Goal: Transaction & Acquisition: Book appointment/travel/reservation

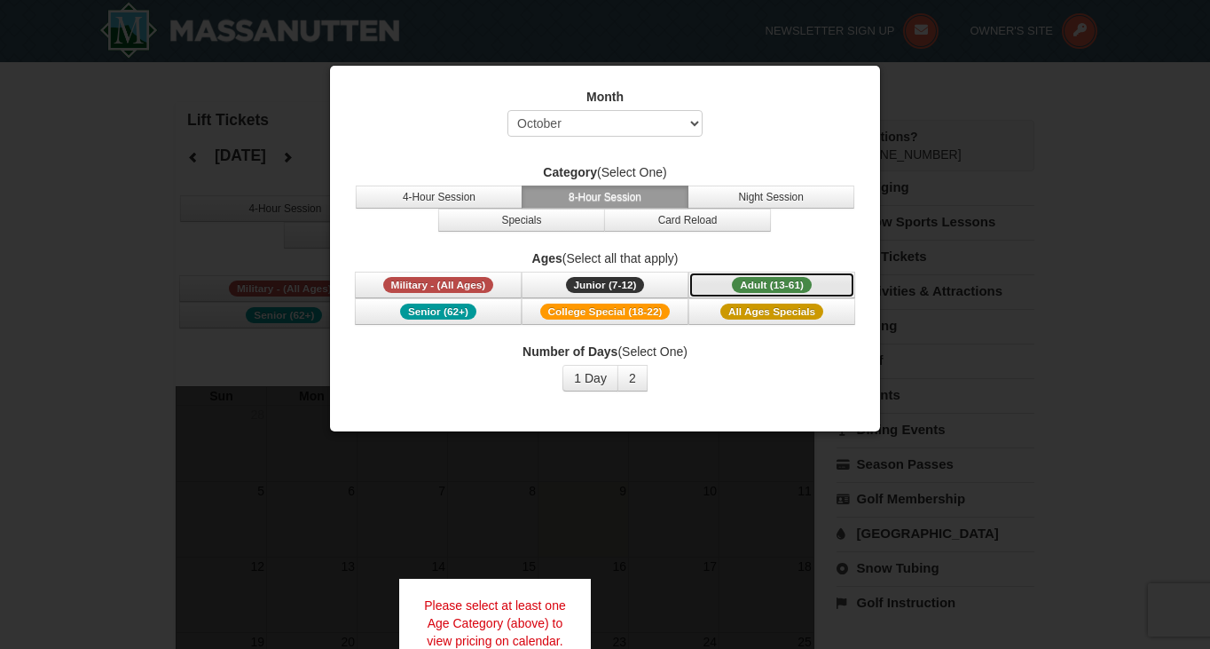
click at [766, 280] on span "Adult (13-61)" at bounding box center [772, 285] width 80 height 16
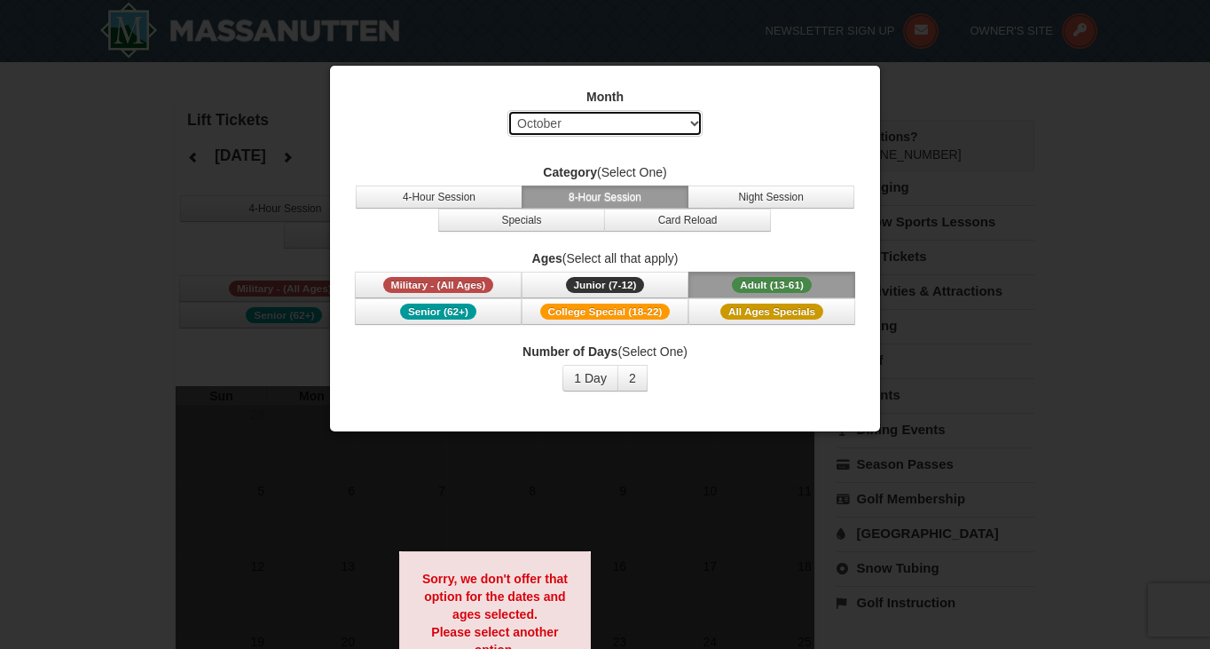
click at [626, 117] on select "Select October November December January February March April May June July Aug…" at bounding box center [605, 123] width 195 height 27
select select "2"
click at [508, 110] on select "Select October November December January February March April May June July Aug…" at bounding box center [605, 123] width 195 height 27
click at [610, 381] on button "1 Day" at bounding box center [591, 378] width 56 height 27
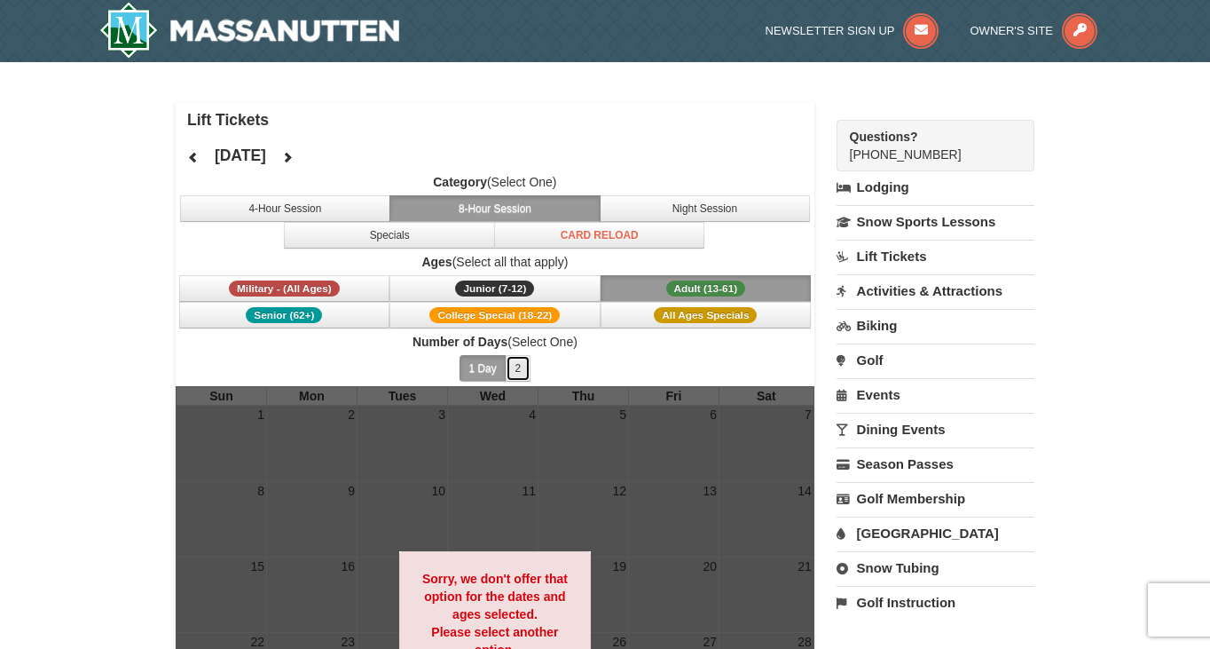
click at [516, 368] on button "2" at bounding box center [519, 368] width 26 height 27
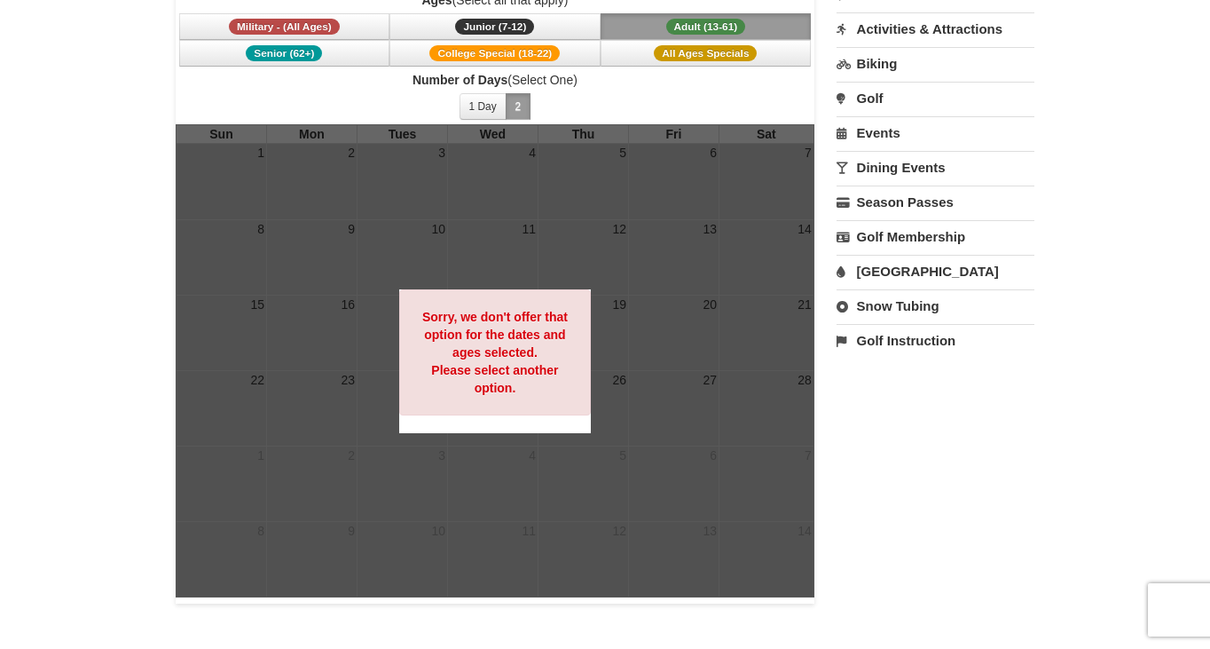
scroll to position [258, 0]
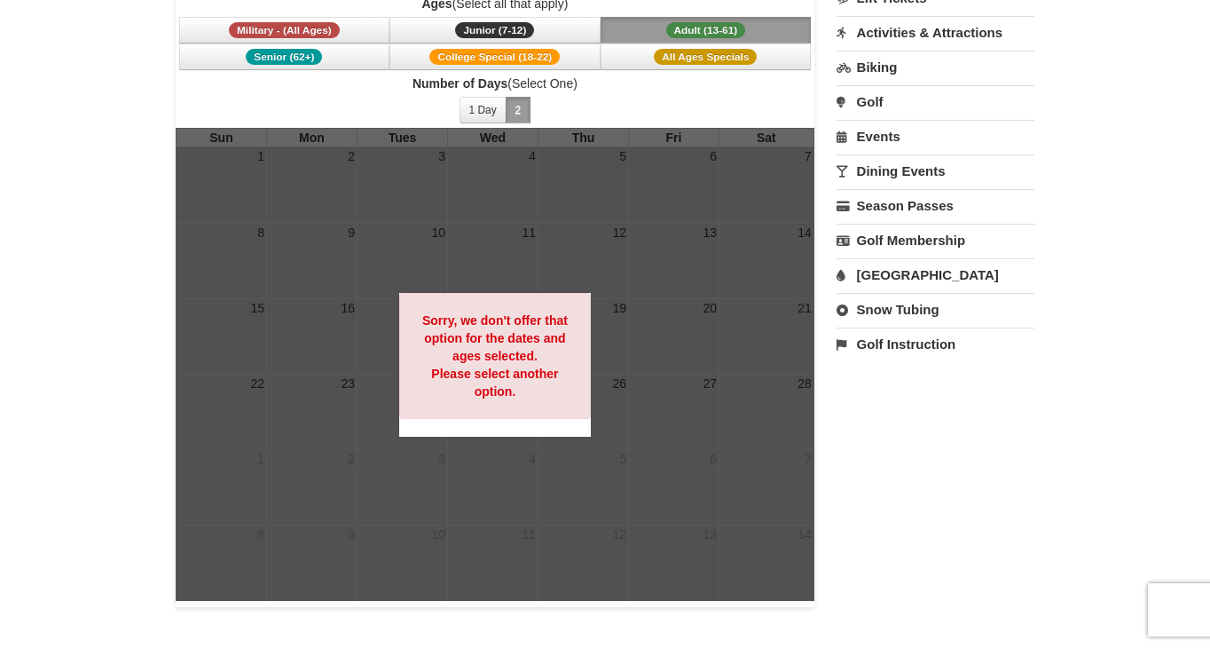
click at [551, 353] on div "Sorry, we don't offer that option for the dates and ages selected. Please selec…" at bounding box center [495, 356] width 192 height 126
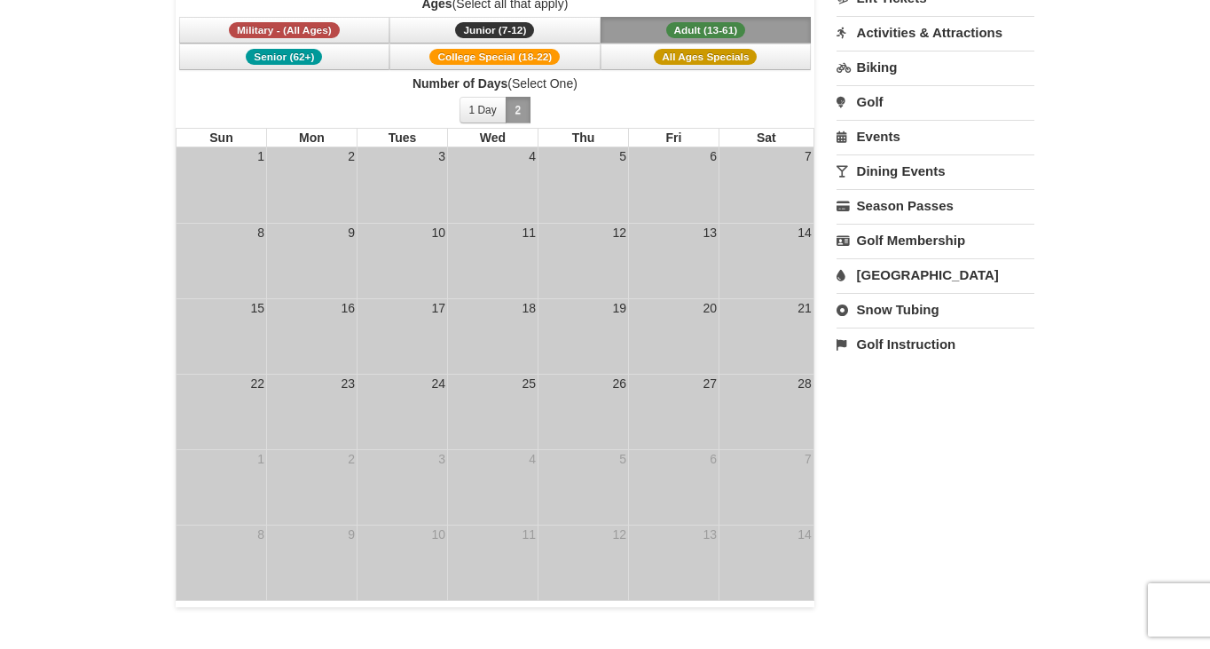
click at [710, 387] on div "27" at bounding box center [710, 383] width 18 height 18
click at [711, 381] on div "27" at bounding box center [710, 383] width 18 height 18
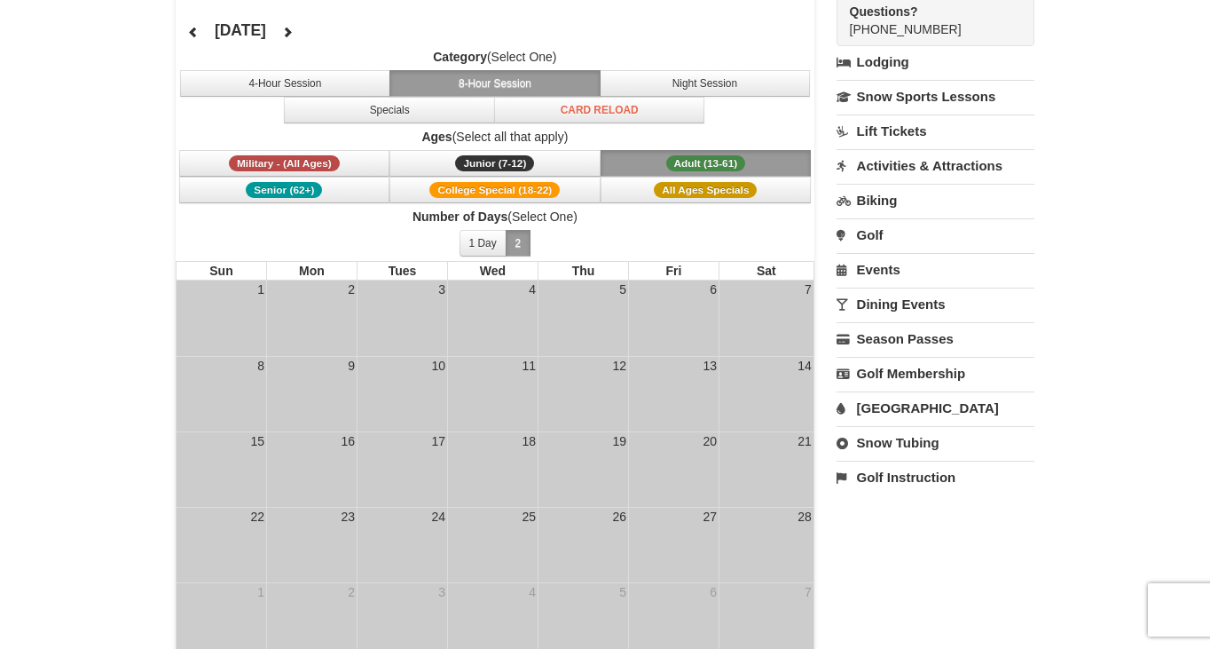
scroll to position [123, 0]
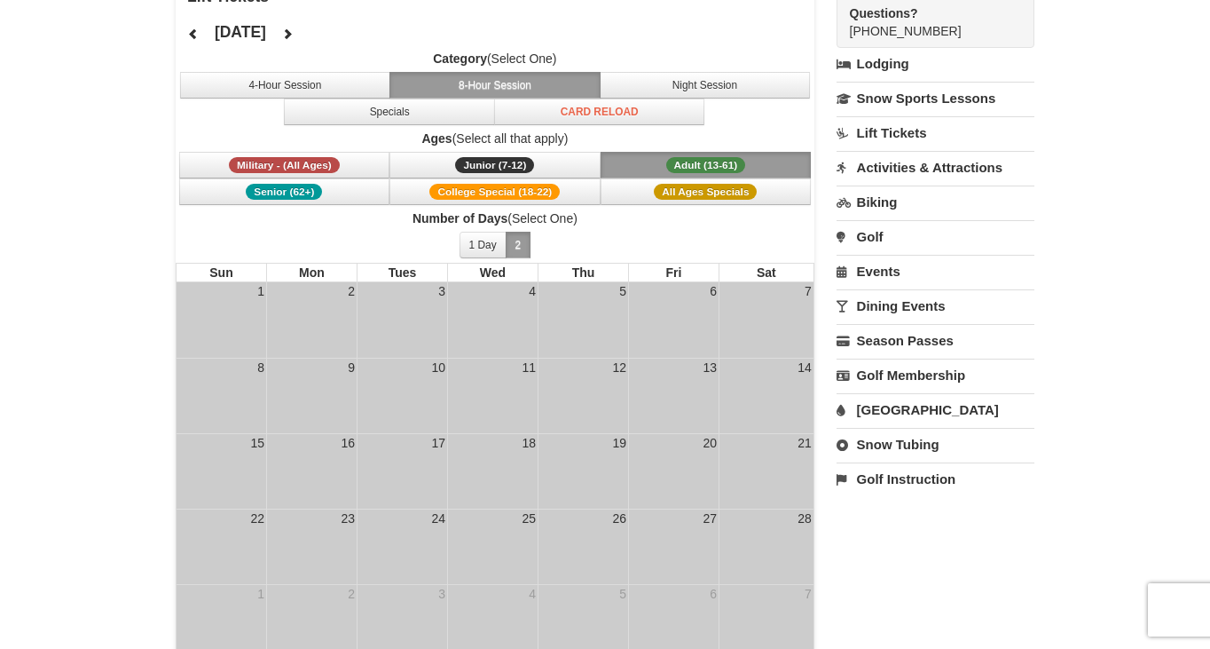
click at [677, 172] on span "Adult (13-61)" at bounding box center [706, 165] width 80 height 16
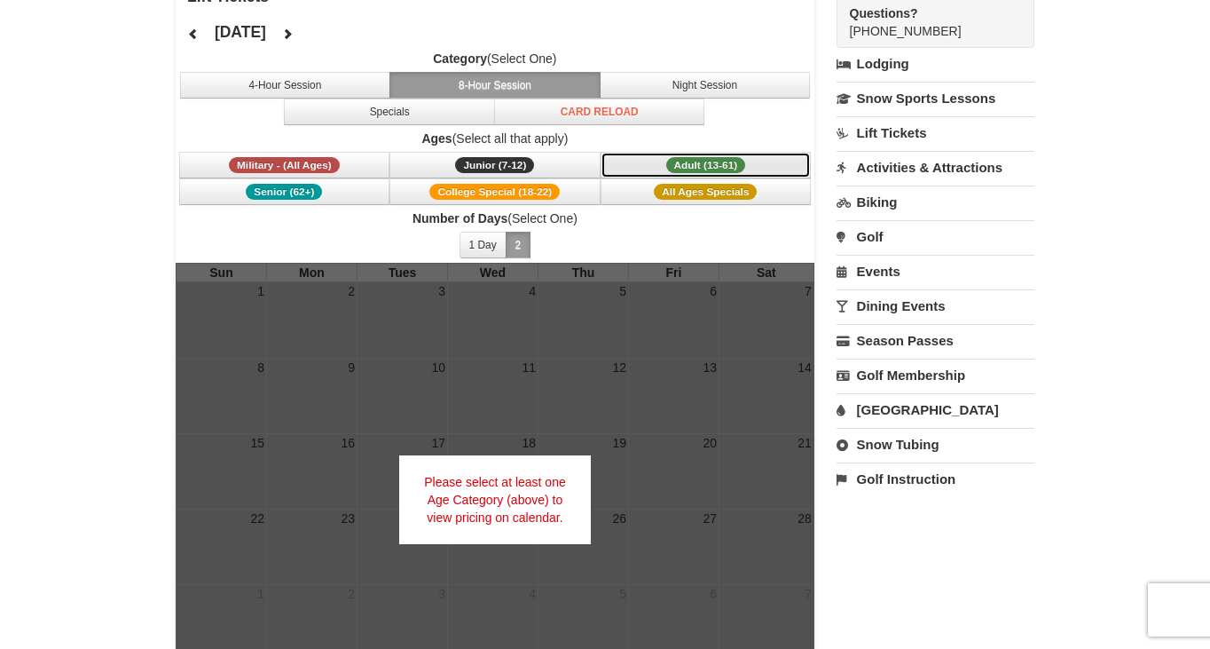
click at [713, 168] on span "Adult (13-61)" at bounding box center [706, 165] width 80 height 16
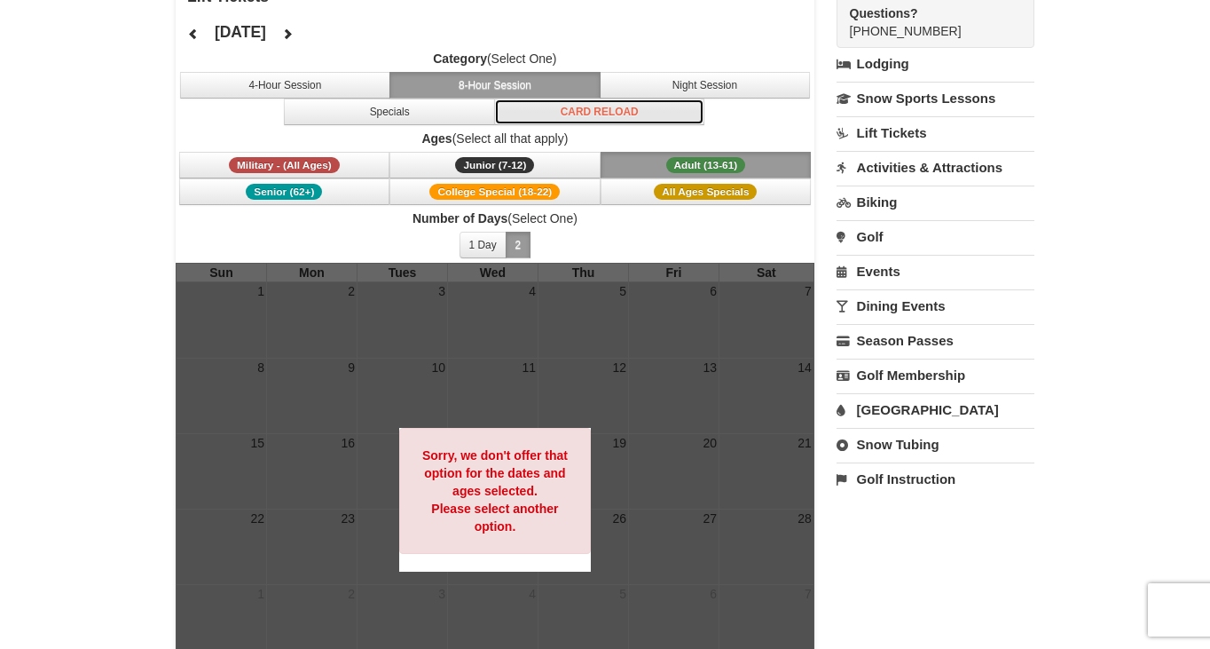
click at [526, 99] on button "Card Reload" at bounding box center [599, 112] width 211 height 27
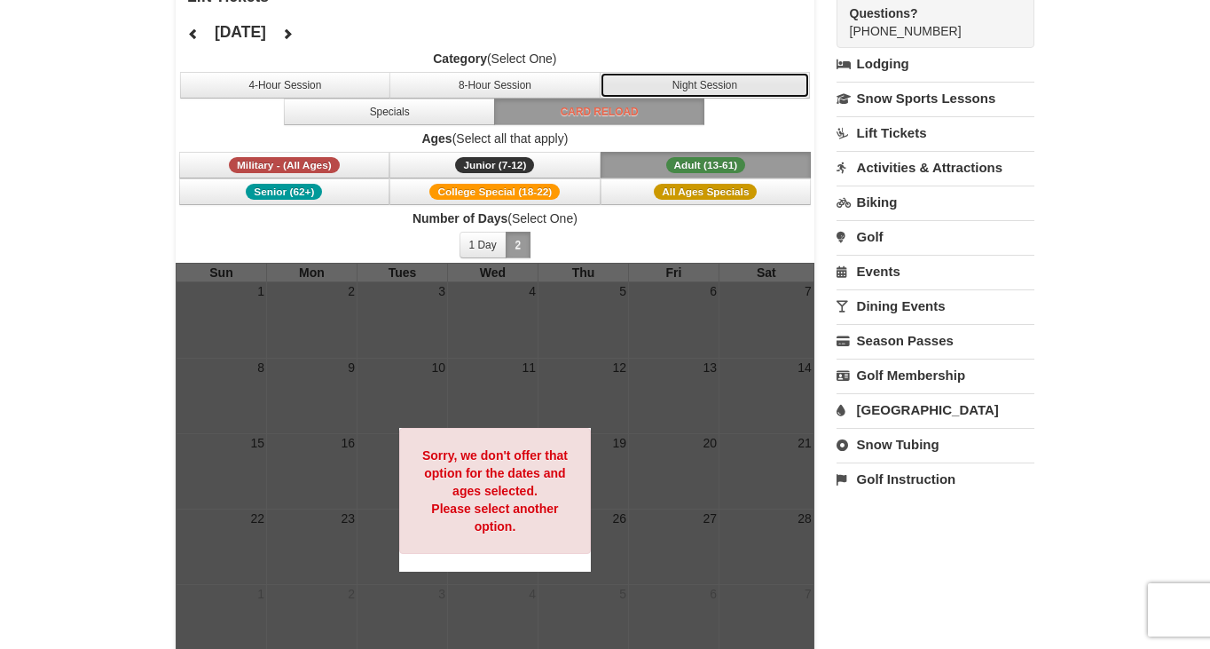
click at [618, 93] on button "Night Session" at bounding box center [705, 85] width 211 height 27
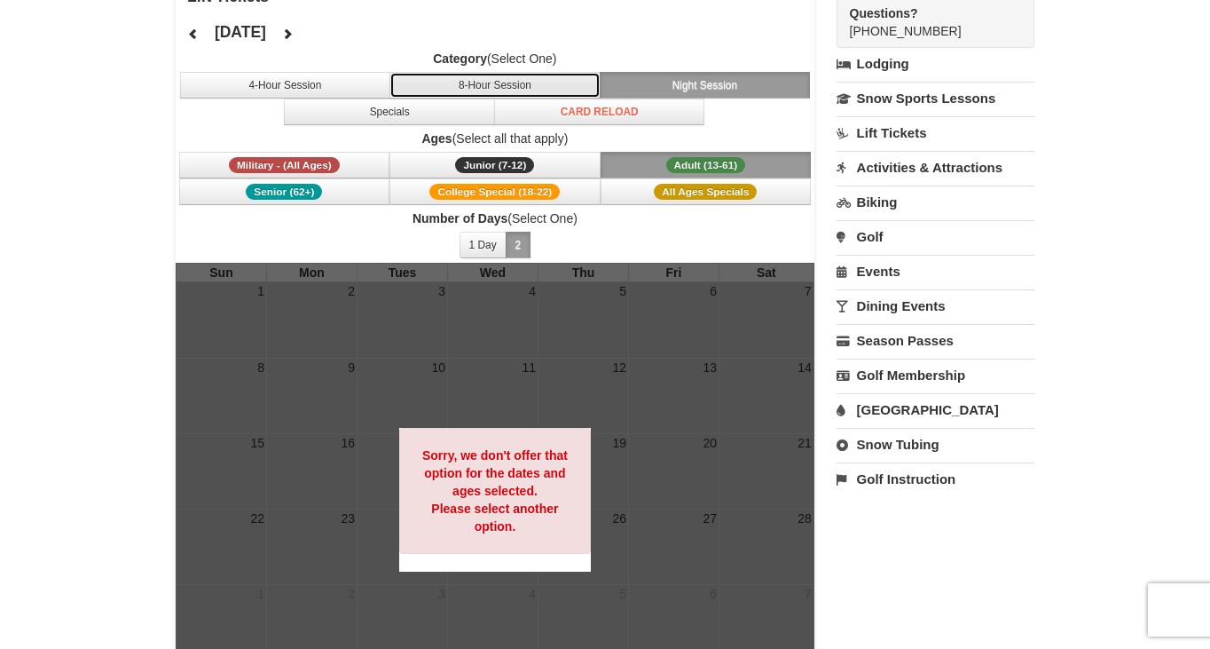
click at [465, 95] on button "8-Hour Session" at bounding box center [495, 85] width 211 height 27
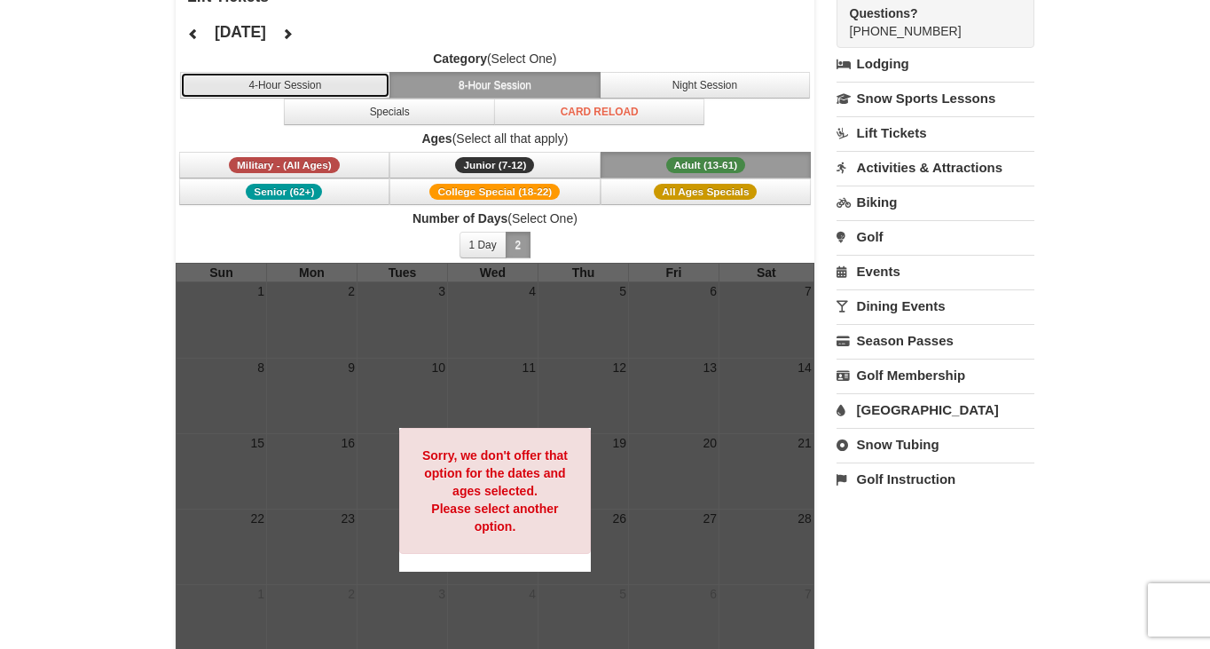
click at [331, 91] on button "4-Hour Session" at bounding box center [285, 85] width 211 height 27
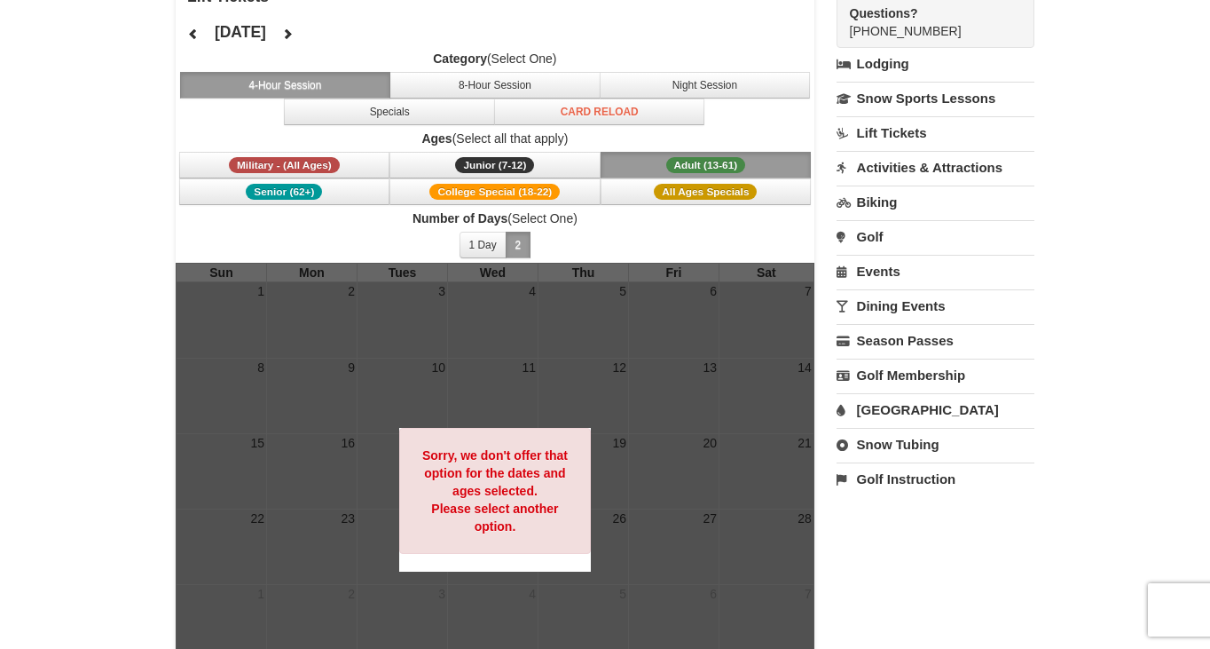
scroll to position [0, 0]
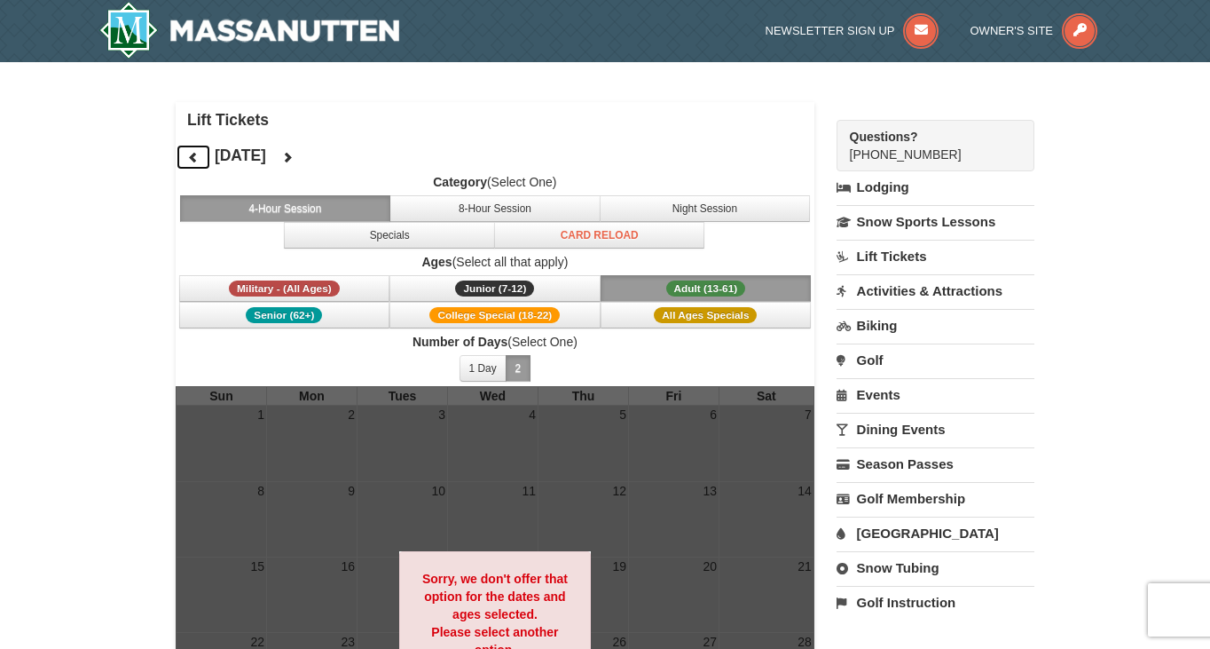
click at [208, 148] on button at bounding box center [193, 157] width 35 height 27
click at [209, 146] on button at bounding box center [193, 157] width 35 height 27
click at [328, 42] on img at bounding box center [249, 30] width 300 height 57
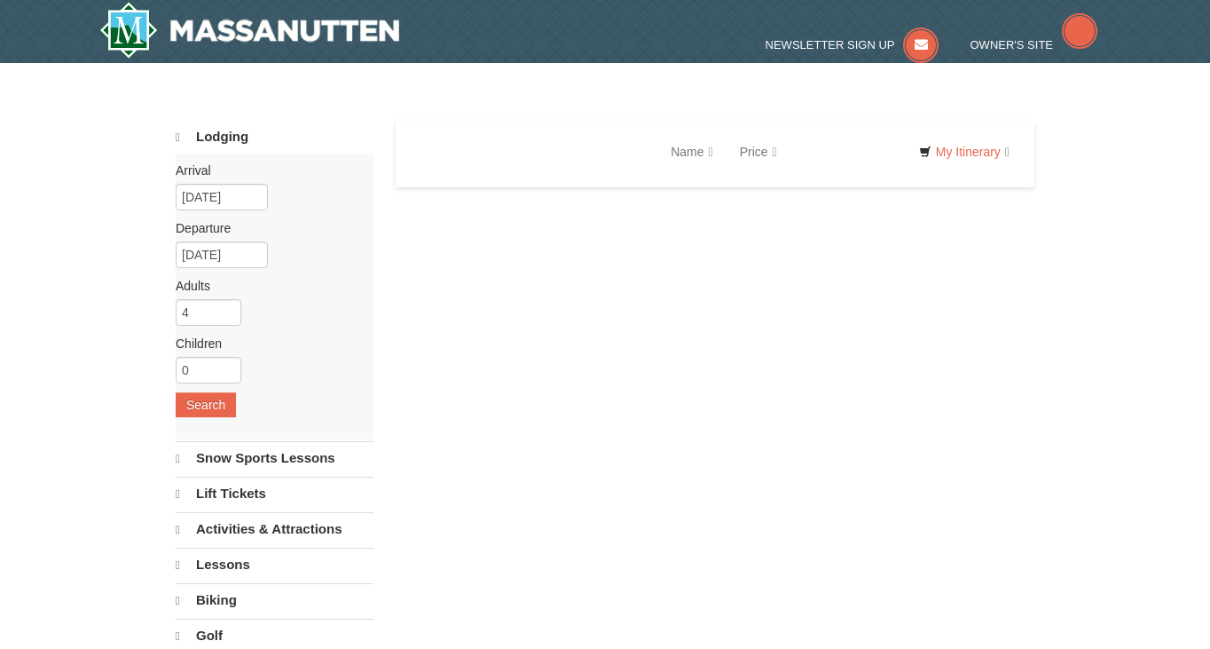
select select "10"
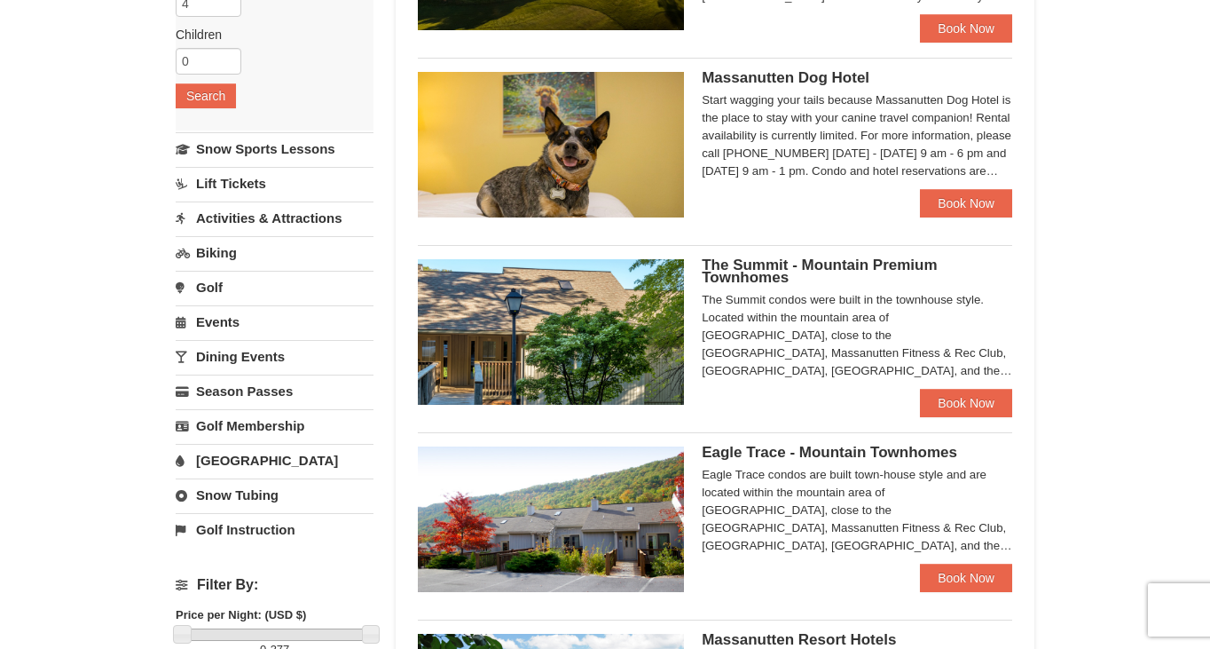
scroll to position [312, 0]
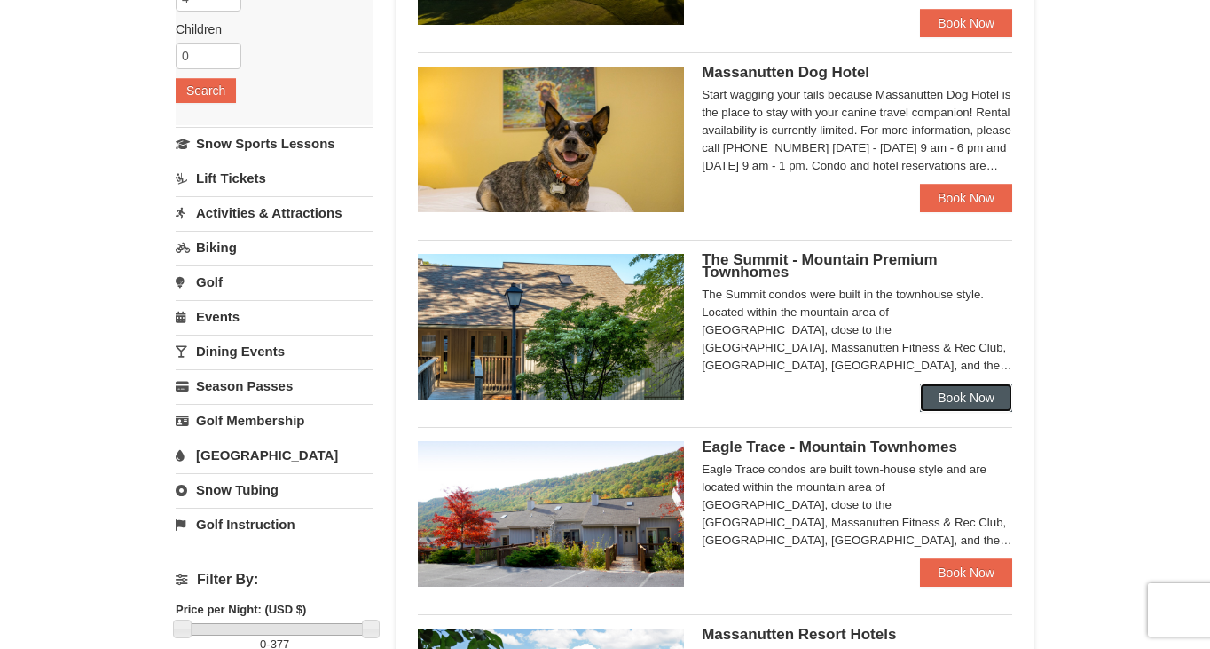
click at [973, 404] on link "Book Now" at bounding box center [966, 397] width 92 height 28
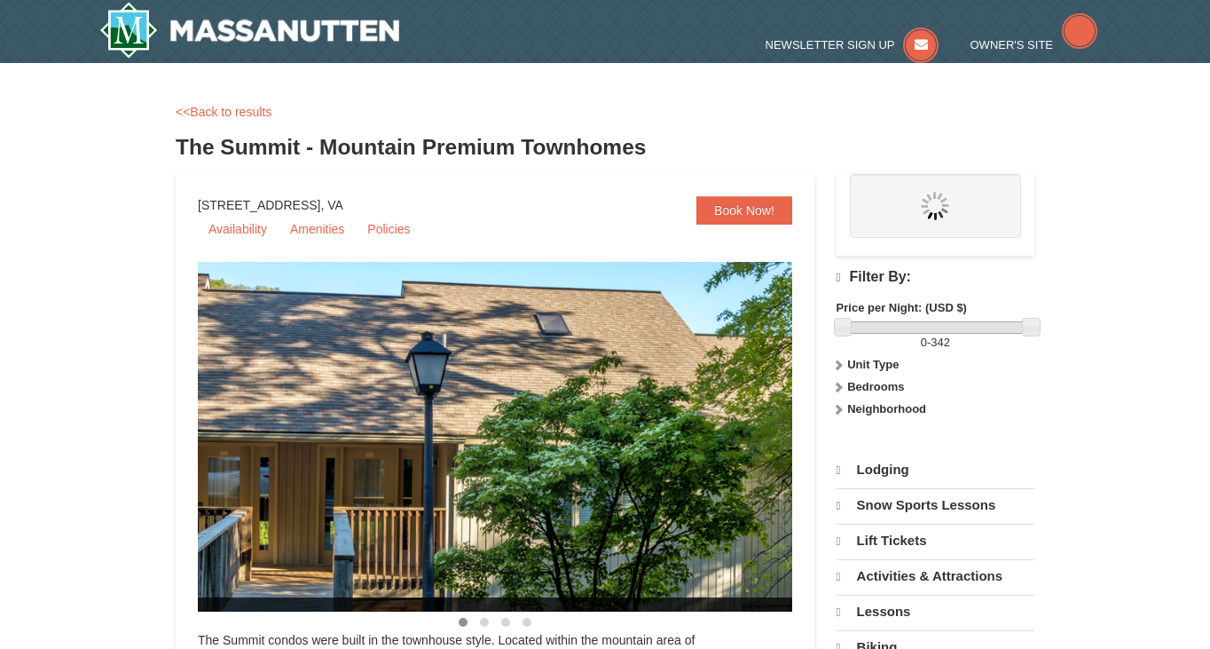
select select "10"
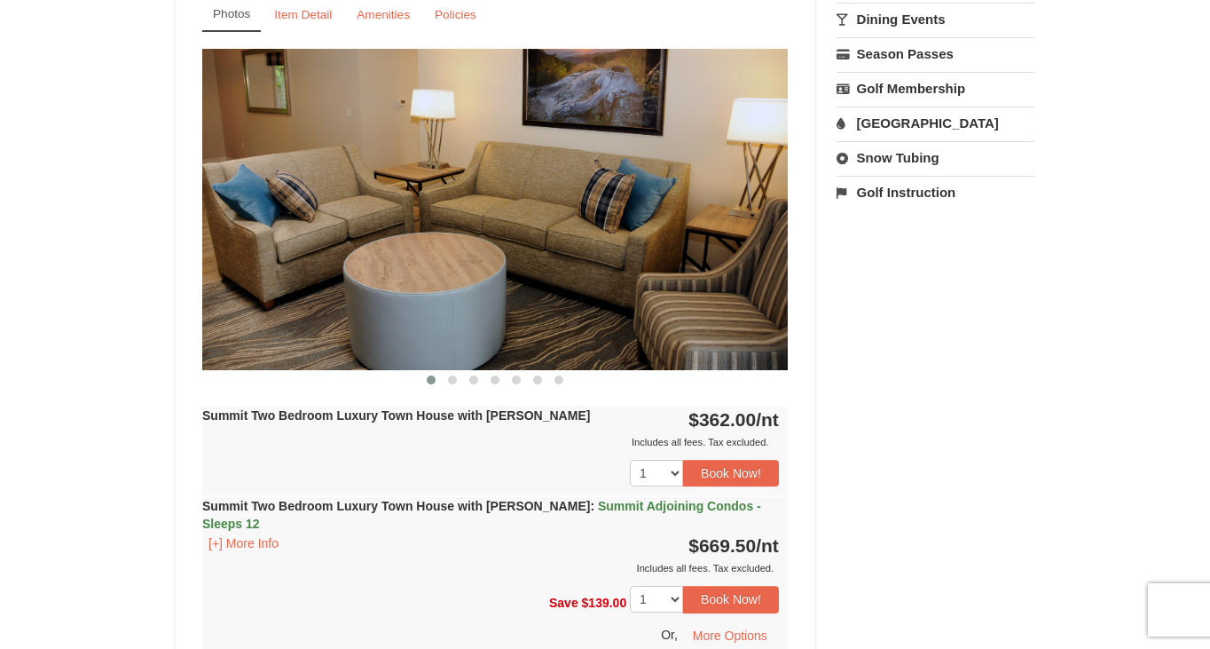
scroll to position [675, 0]
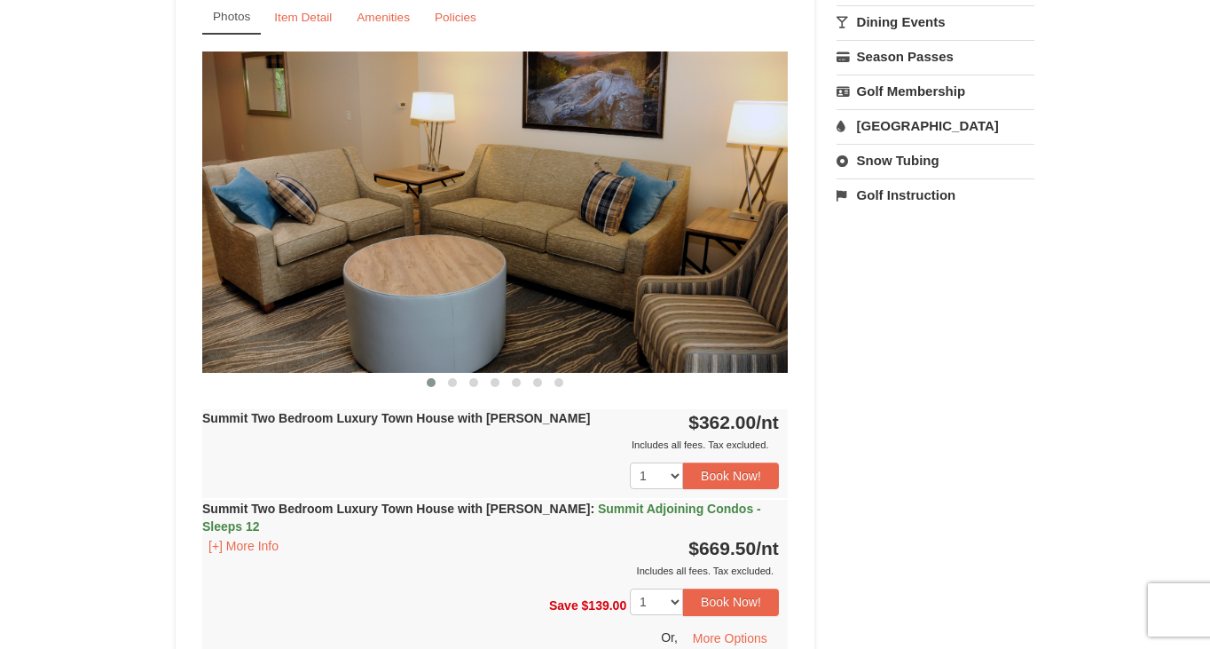
click at [638, 273] on img at bounding box center [495, 211] width 586 height 320
click at [669, 303] on img at bounding box center [495, 211] width 586 height 320
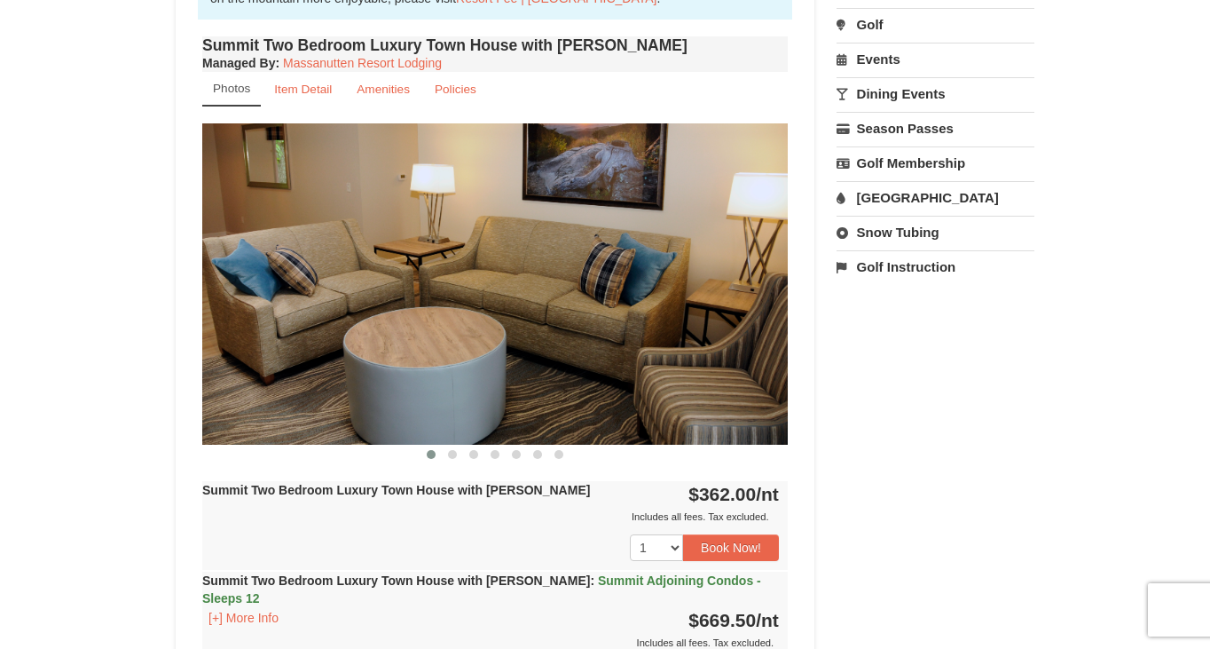
scroll to position [601, 0]
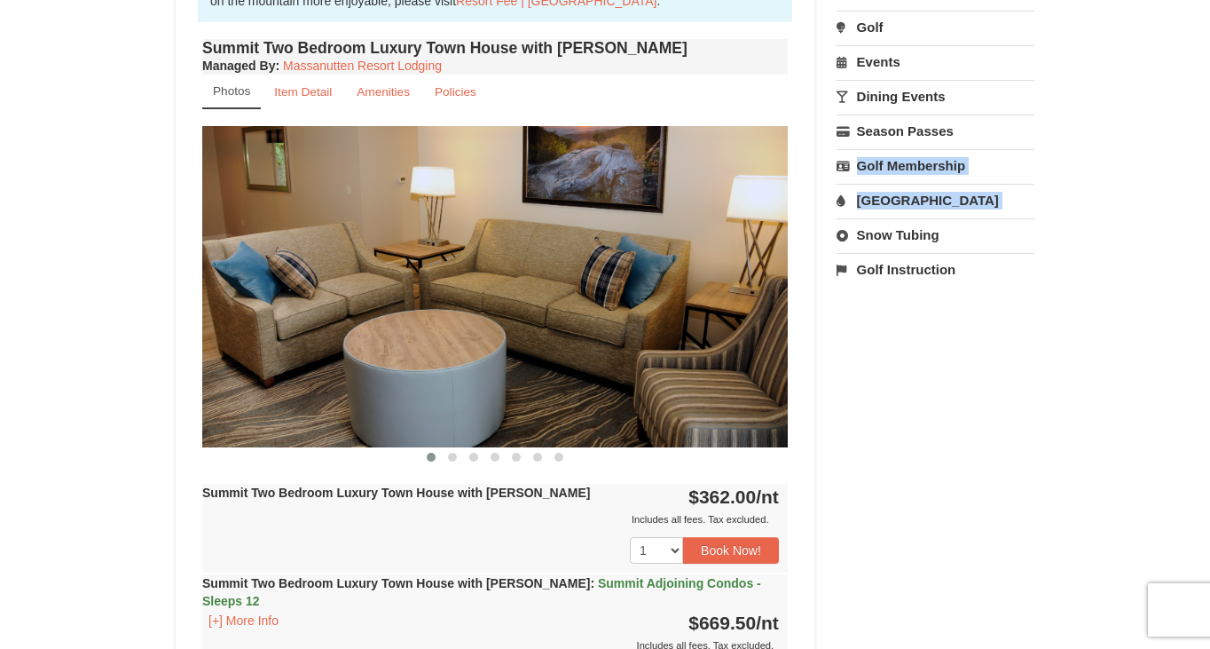
drag, startPoint x: 1210, startPoint y: 155, endPoint x: 1182, endPoint y: 225, distance: 74.5
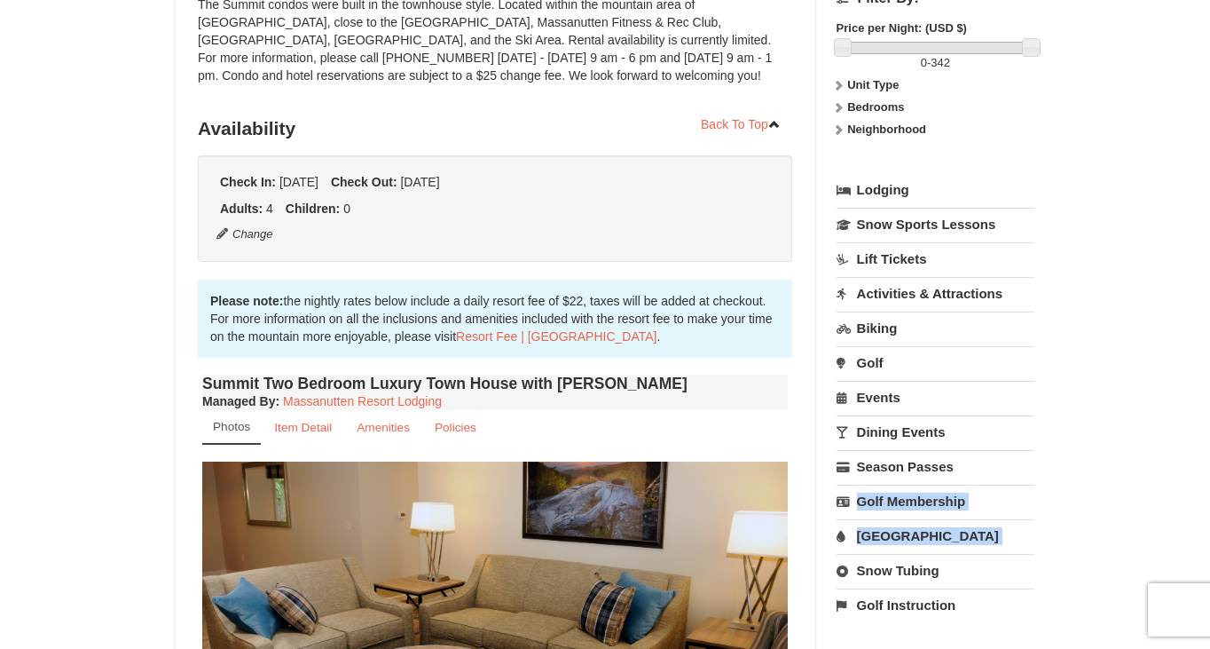
scroll to position [0, 0]
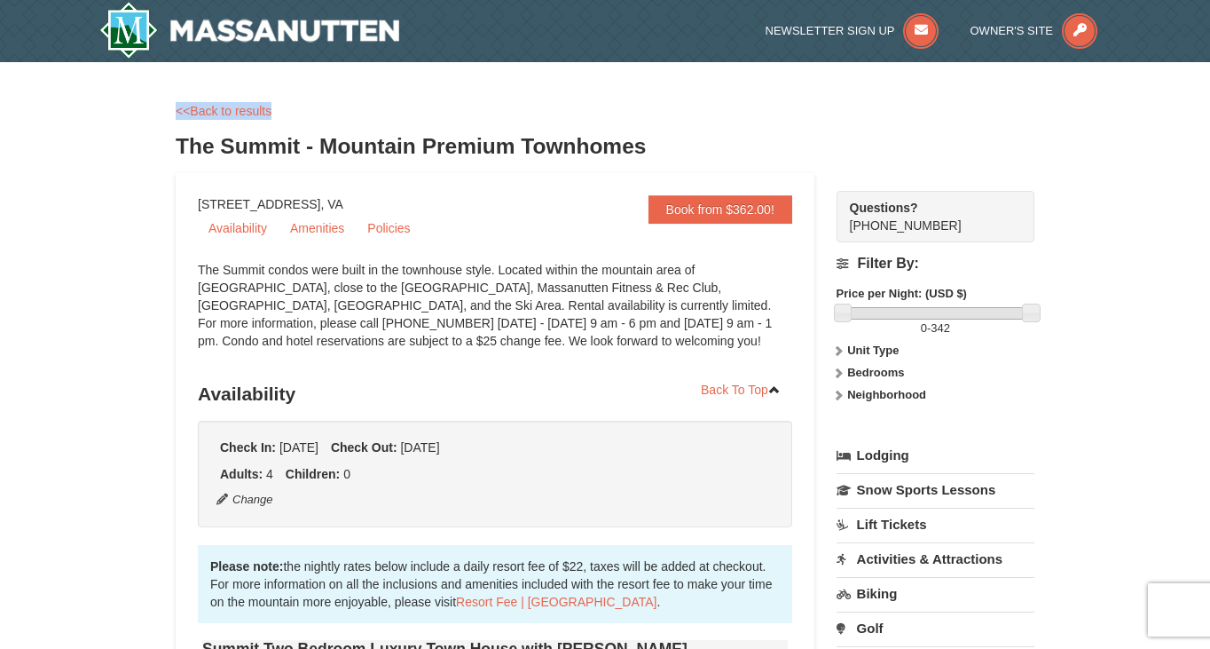
drag, startPoint x: 1210, startPoint y: 66, endPoint x: 1201, endPoint y: 113, distance: 47.9
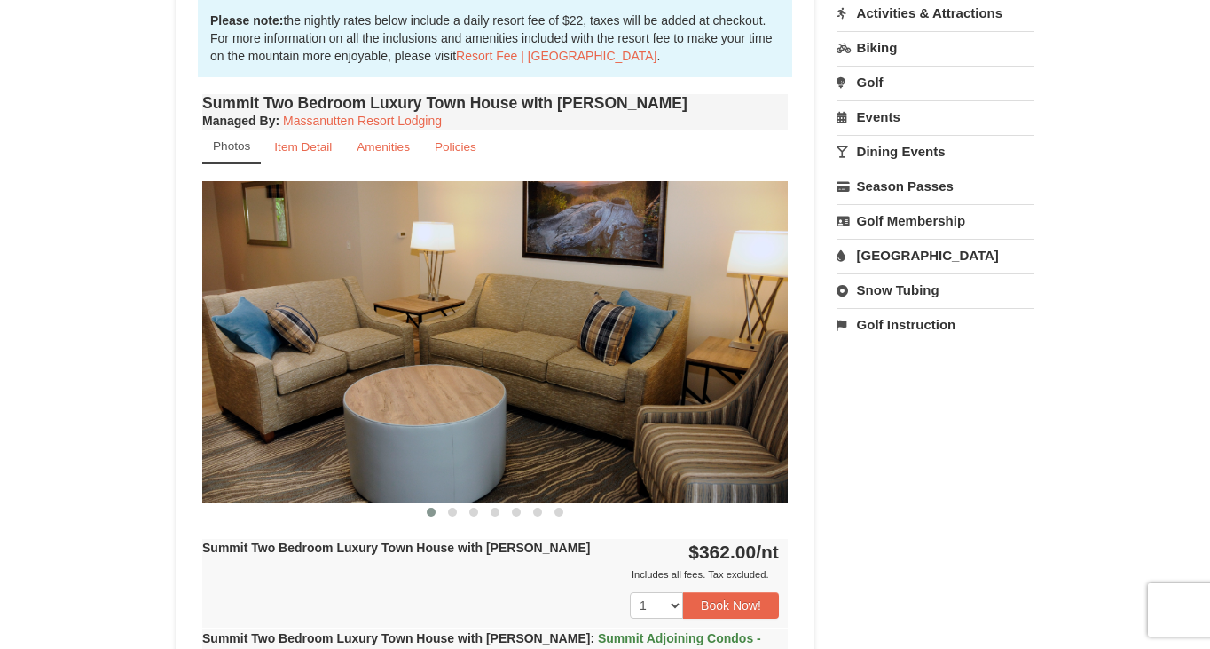
scroll to position [543, 0]
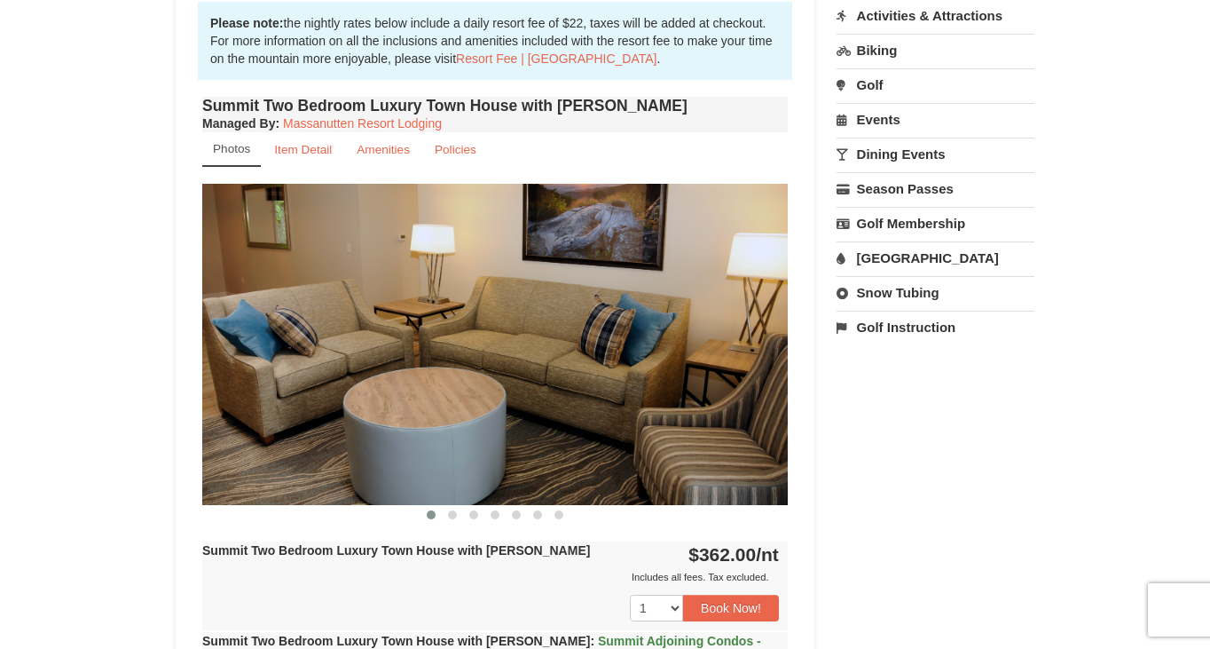
click at [902, 302] on link "Snow Tubing" at bounding box center [936, 292] width 198 height 33
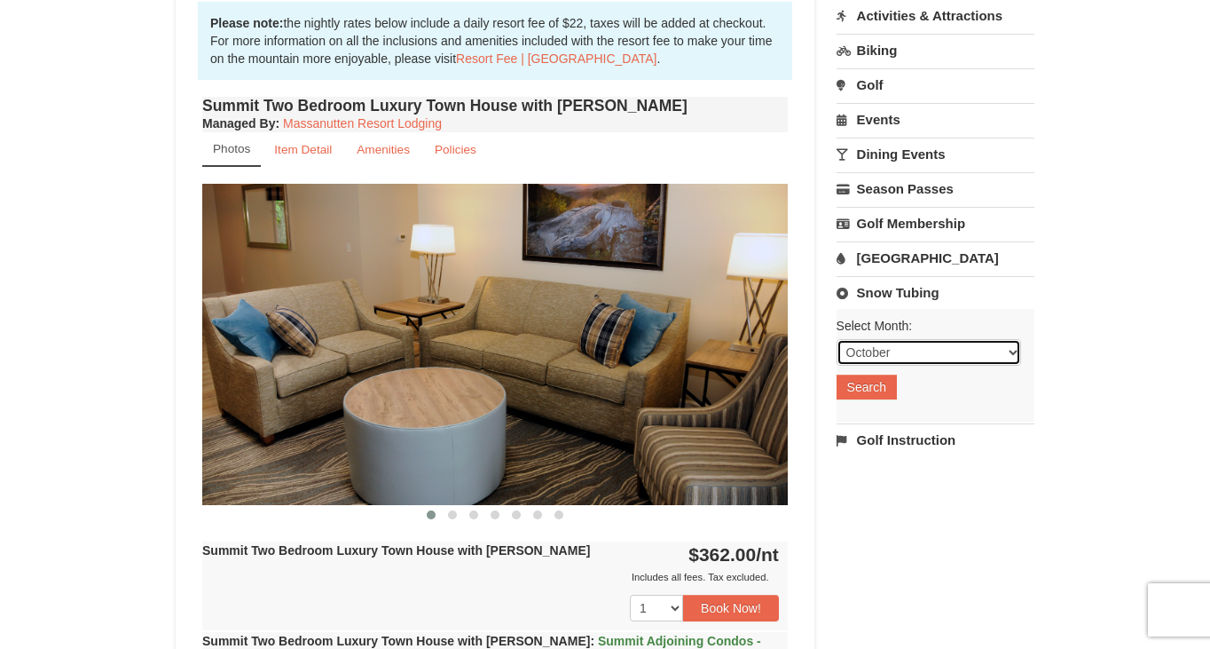
click at [938, 349] on select "October November December January February March April May June July August Sep…" at bounding box center [929, 352] width 185 height 27
select select "2"
click at [837, 339] on select "October November December January February March April May June July August Sep…" at bounding box center [929, 352] width 185 height 27
click at [887, 391] on button "Search" at bounding box center [867, 386] width 60 height 25
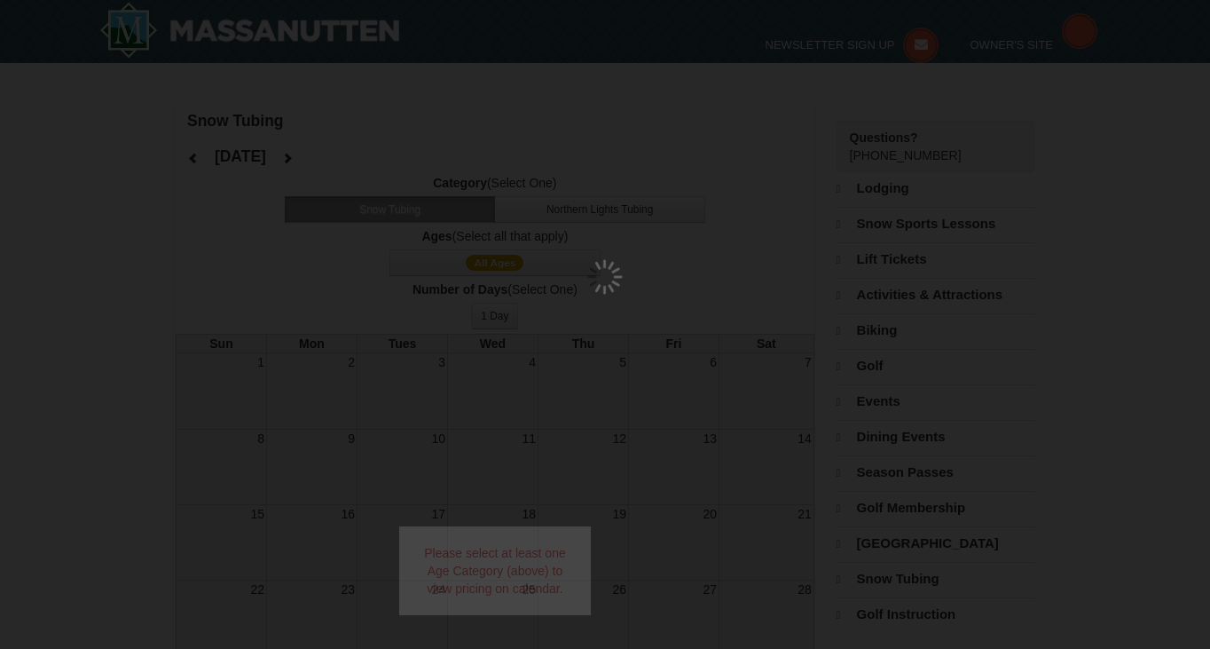
select select "2"
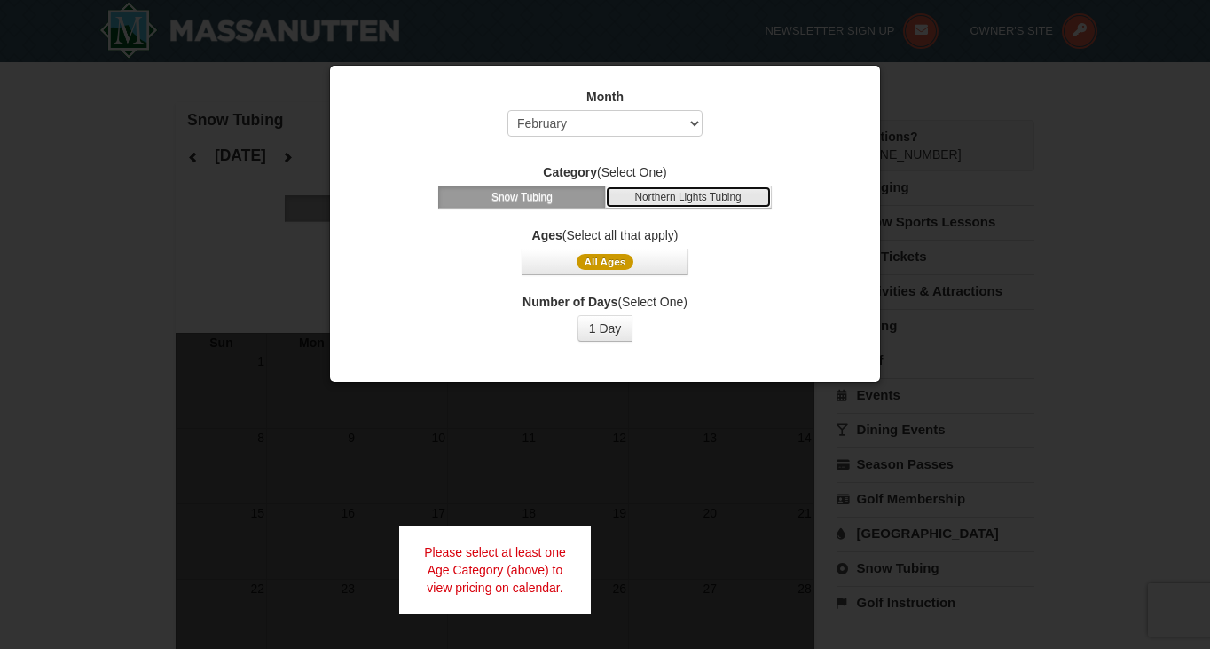
click at [649, 202] on button "Northern Lights Tubing" at bounding box center [688, 196] width 167 height 23
click at [563, 208] on button "Snow Tubing" at bounding box center [521, 196] width 167 height 23
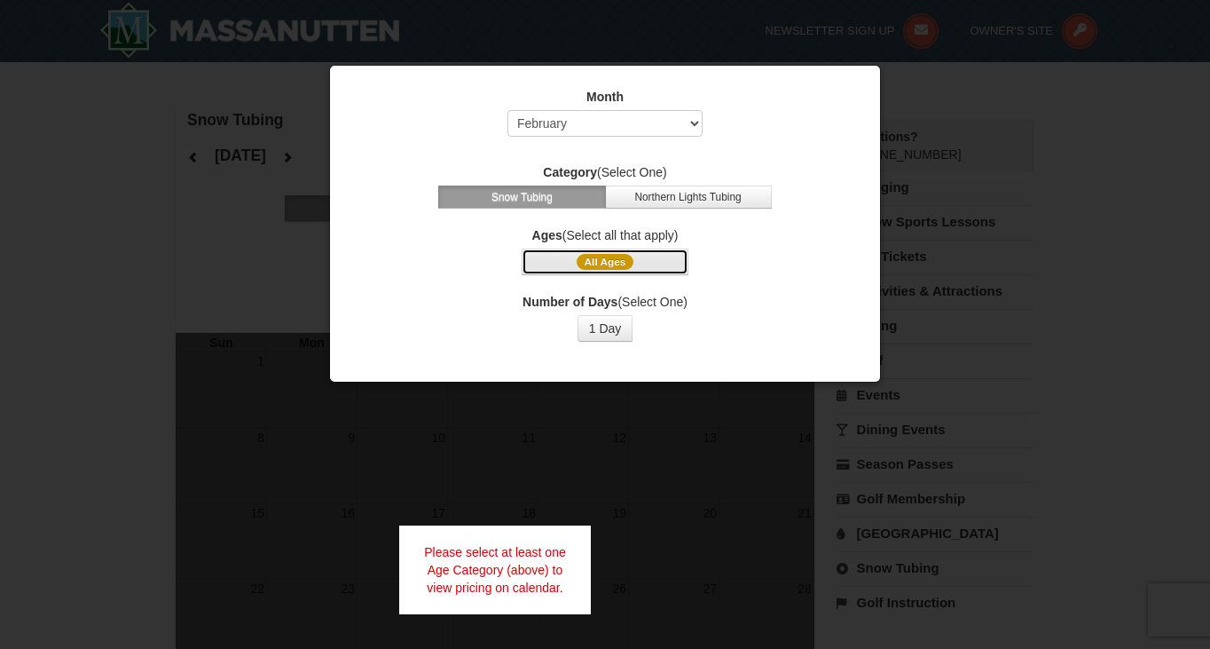
click at [599, 263] on span "All Ages" at bounding box center [606, 262] width 58 height 16
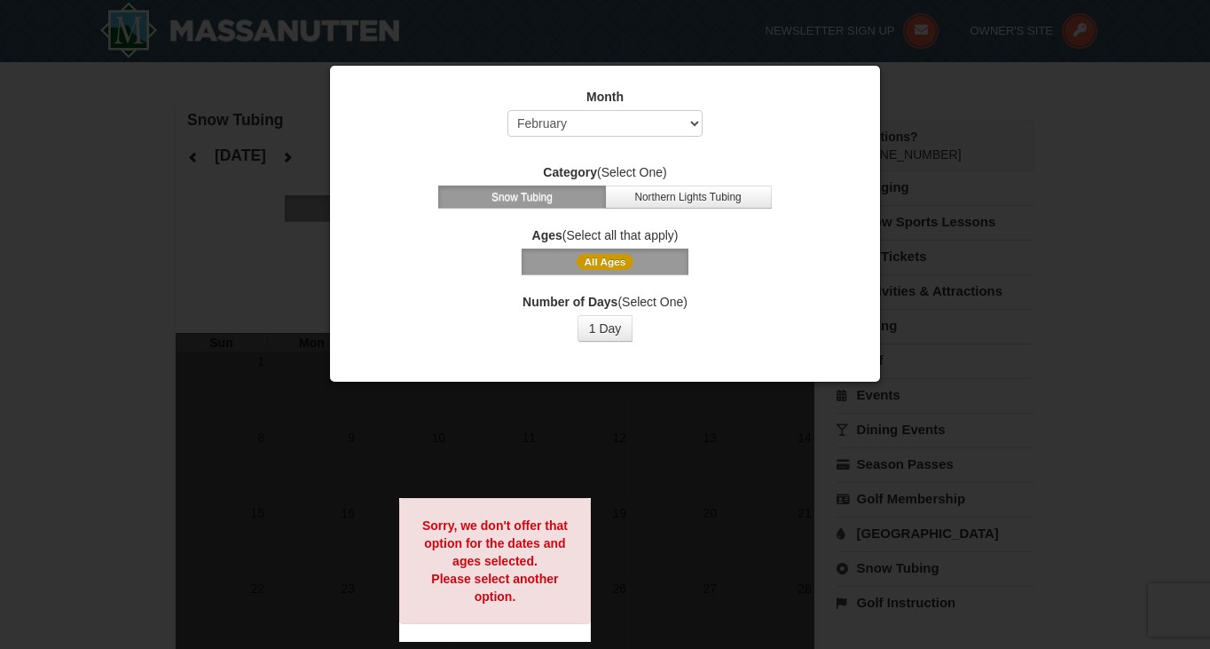
drag, startPoint x: 902, startPoint y: 53, endPoint x: 887, endPoint y: 53, distance: 14.2
click at [902, 53] on div at bounding box center [605, 324] width 1210 height 649
click at [856, 76] on div "Month Select October November December January February March April May June Ju…" at bounding box center [605, 215] width 532 height 280
click at [281, 129] on div at bounding box center [605, 324] width 1210 height 649
click at [603, 339] on button "1 Day" at bounding box center [606, 328] width 56 height 27
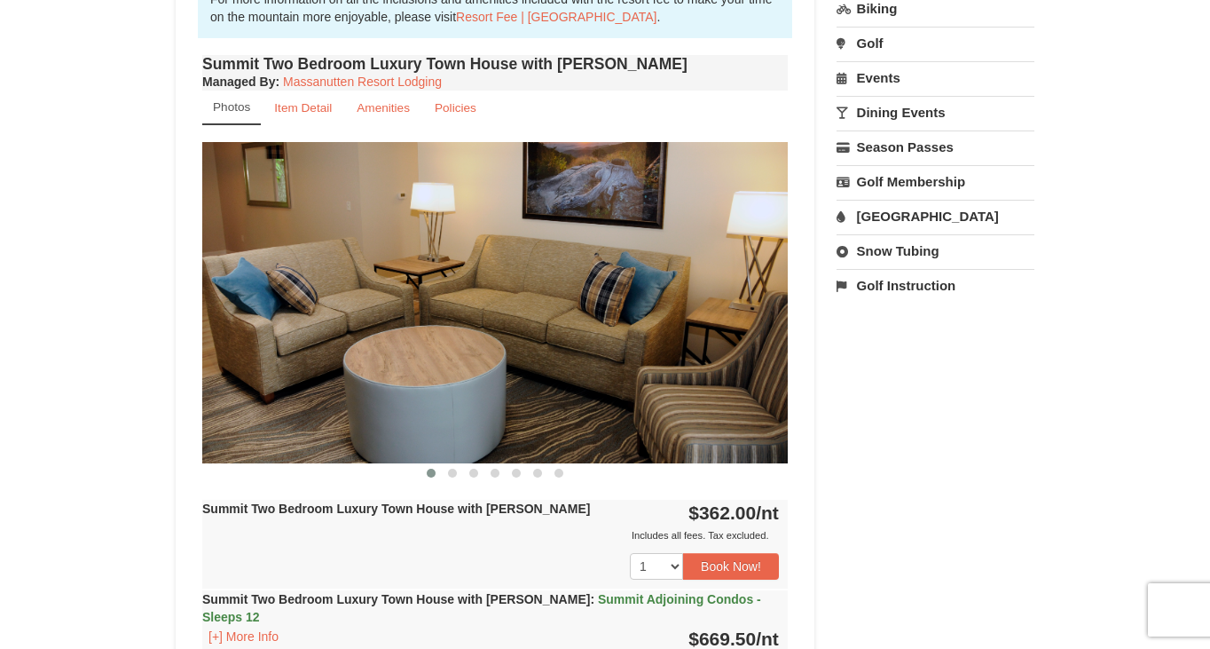
scroll to position [591, 0]
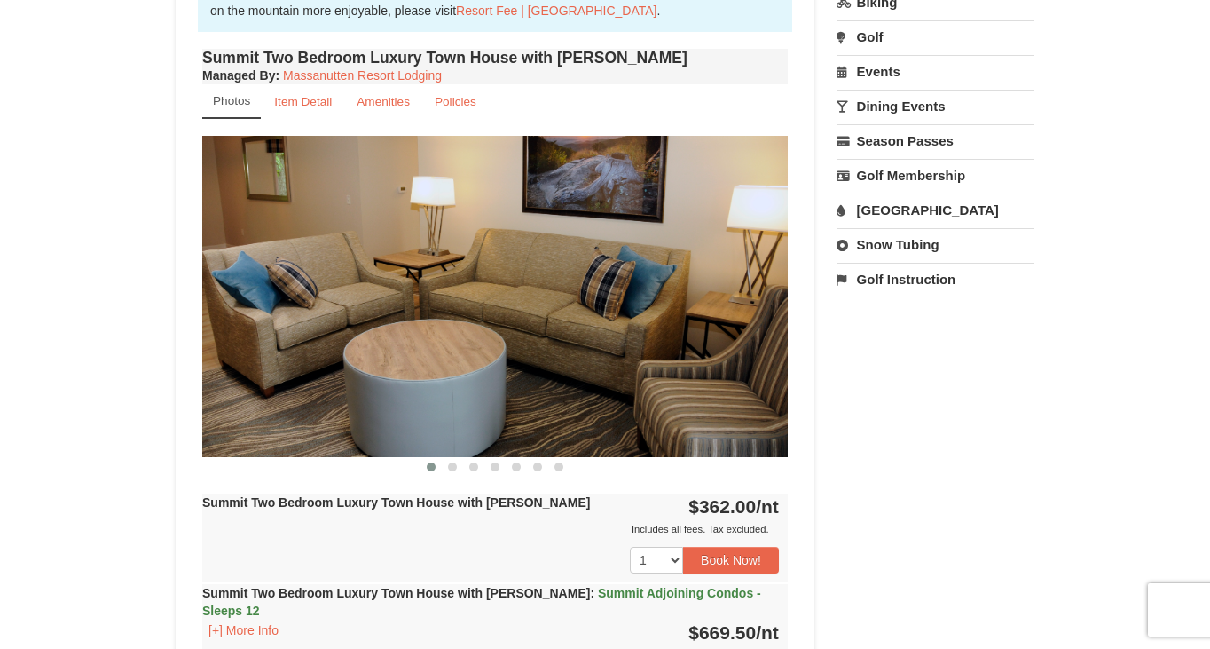
click at [482, 498] on strong "Summit Two Bedroom Luxury Town House with [PERSON_NAME]" at bounding box center [396, 502] width 388 height 14
click at [678, 562] on select "1 2 3 4 5 6 7 8 9 10" at bounding box center [656, 560] width 53 height 27
click at [488, 424] on img at bounding box center [495, 296] width 586 height 320
click at [457, 469] on button at bounding box center [452, 467] width 21 height 18
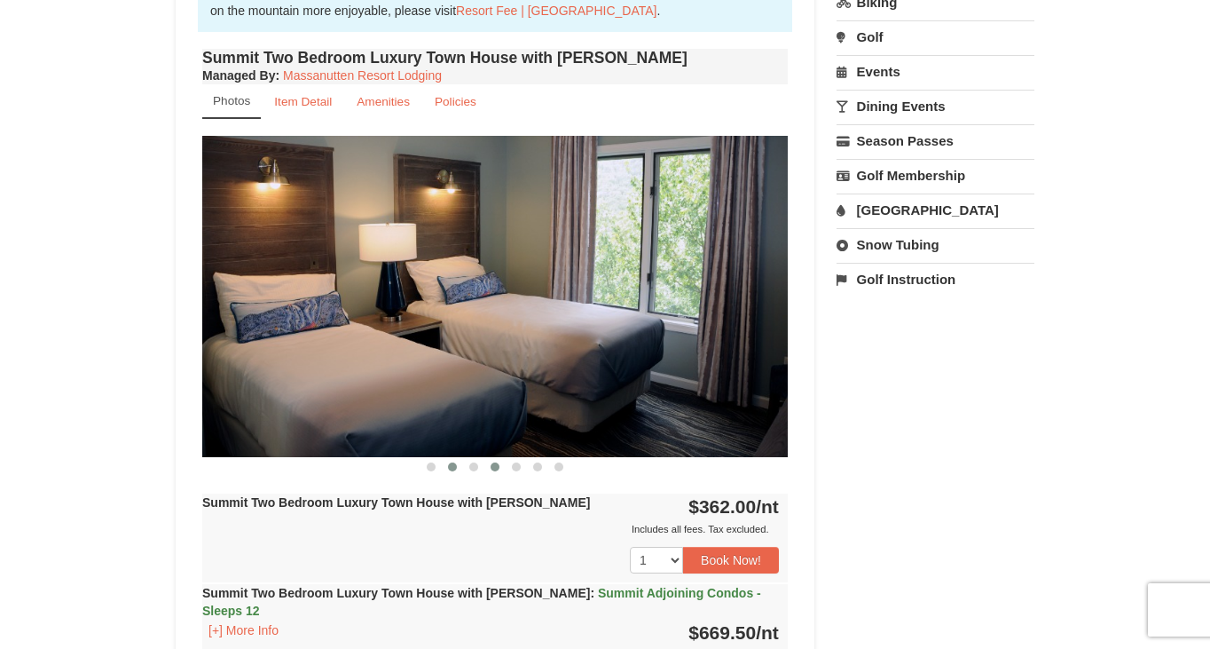
click at [493, 463] on span at bounding box center [495, 466] width 9 height 9
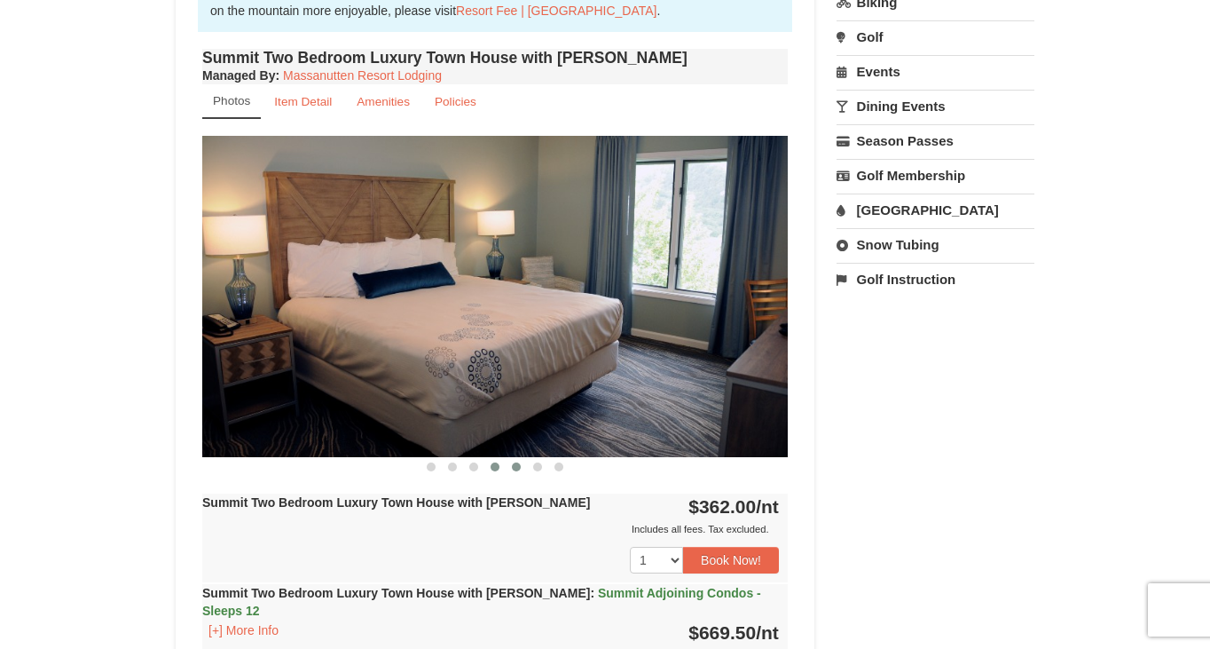
click at [513, 465] on span at bounding box center [516, 466] width 9 height 9
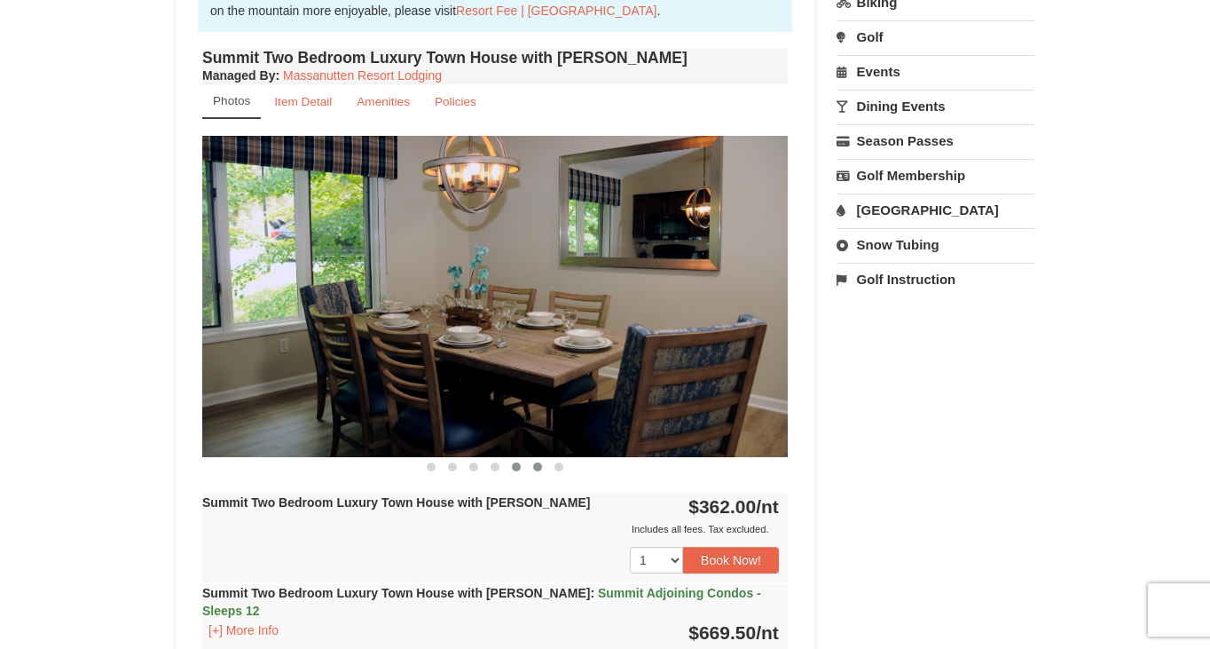
click at [539, 467] on span at bounding box center [537, 466] width 9 height 9
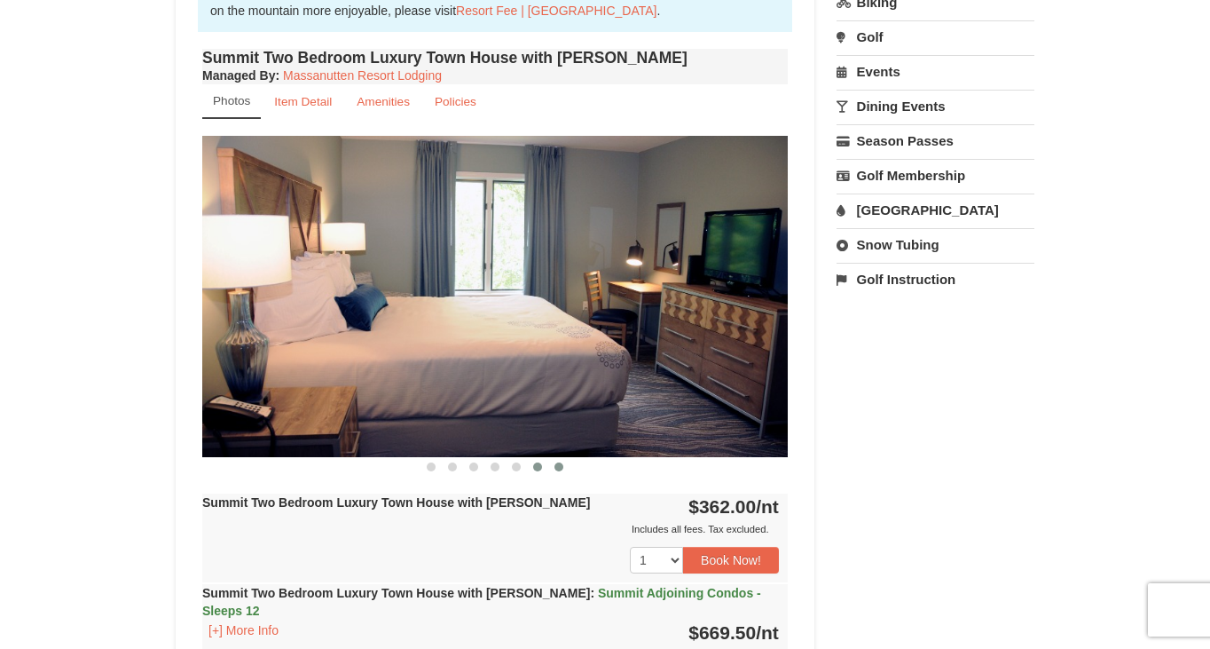
click at [559, 467] on span at bounding box center [559, 466] width 9 height 9
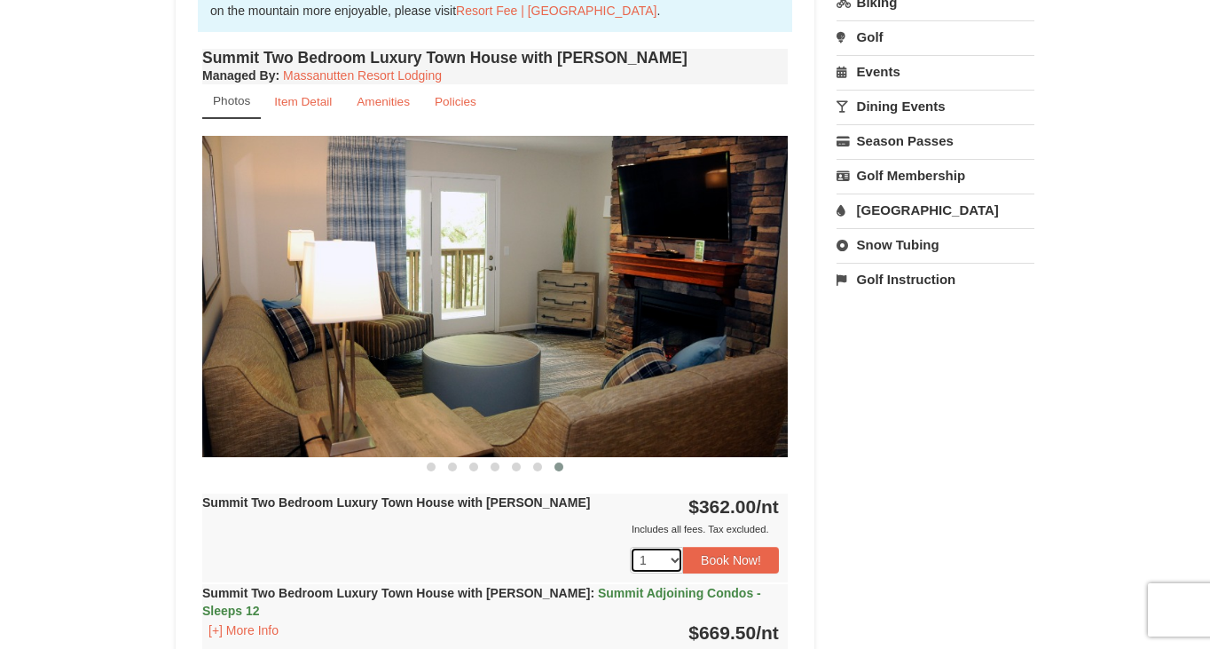
click at [665, 561] on select "1 2 3 4 5 6 7 8 9 10" at bounding box center [656, 560] width 53 height 27
click at [743, 564] on button "Book Now!" at bounding box center [731, 560] width 96 height 27
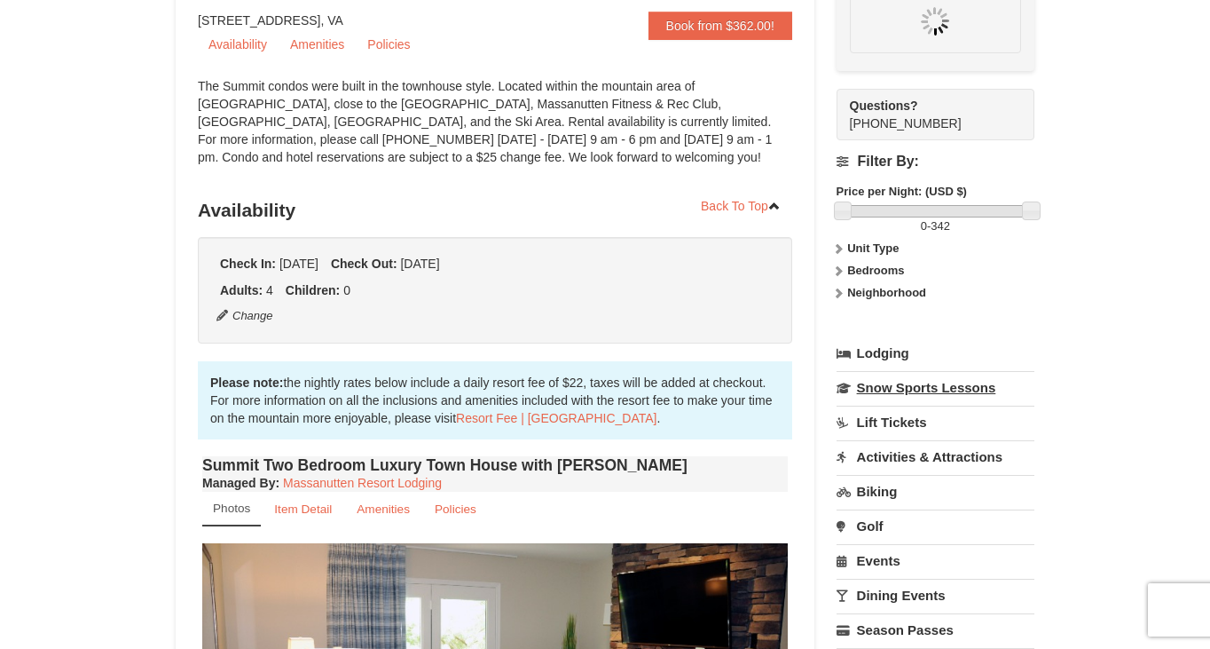
scroll to position [173, 0]
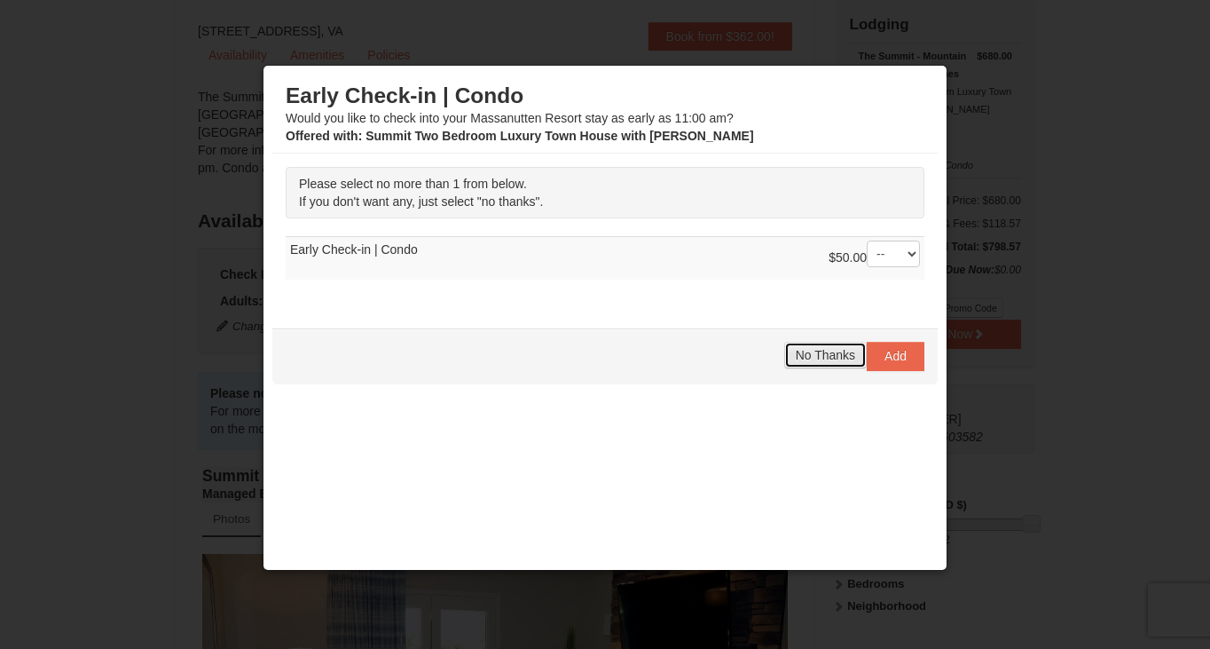
click at [830, 355] on span "No Thanks" at bounding box center [825, 355] width 59 height 14
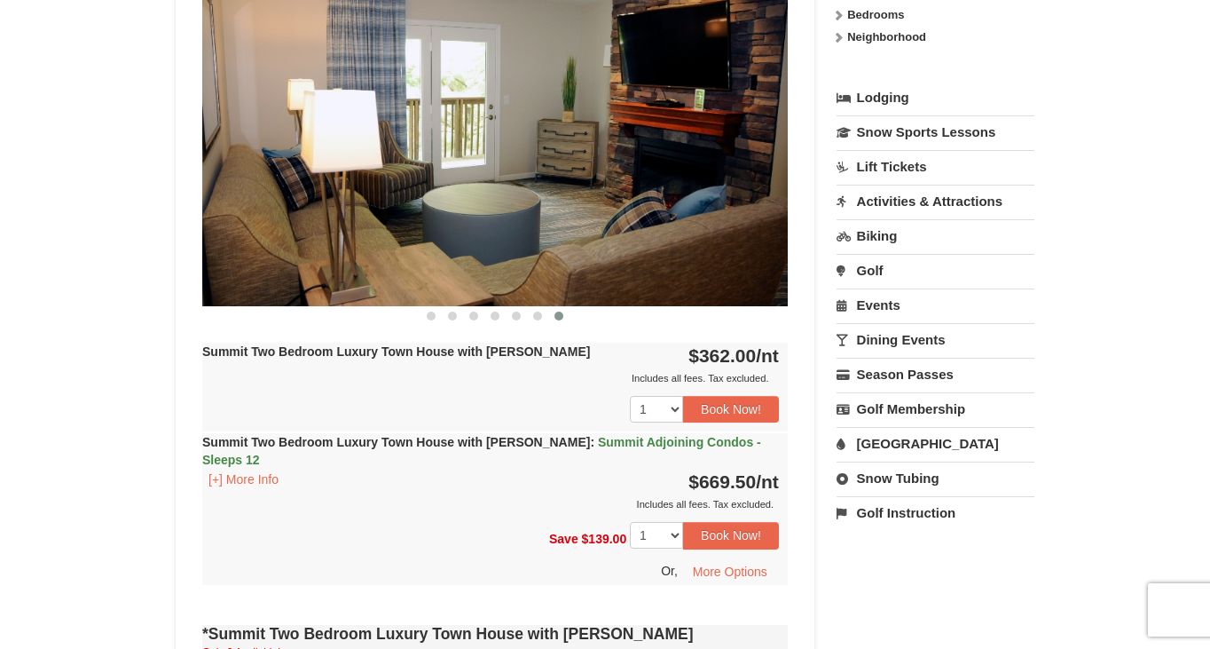
scroll to position [715, 0]
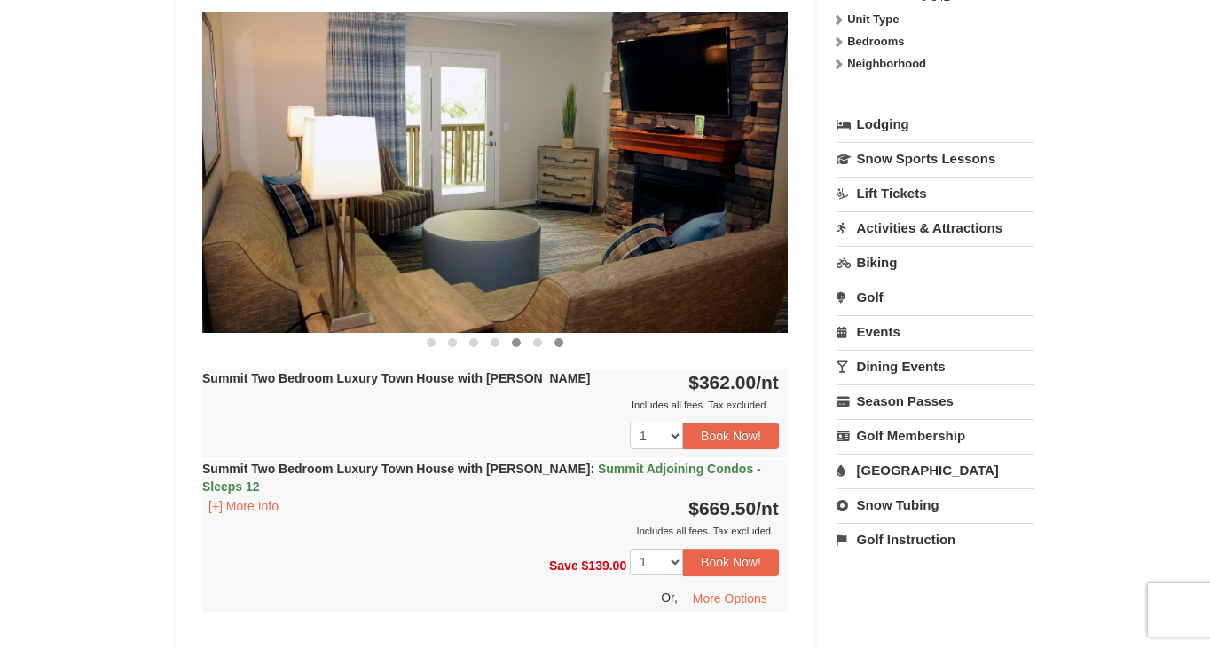
click at [515, 344] on span at bounding box center [516, 342] width 9 height 9
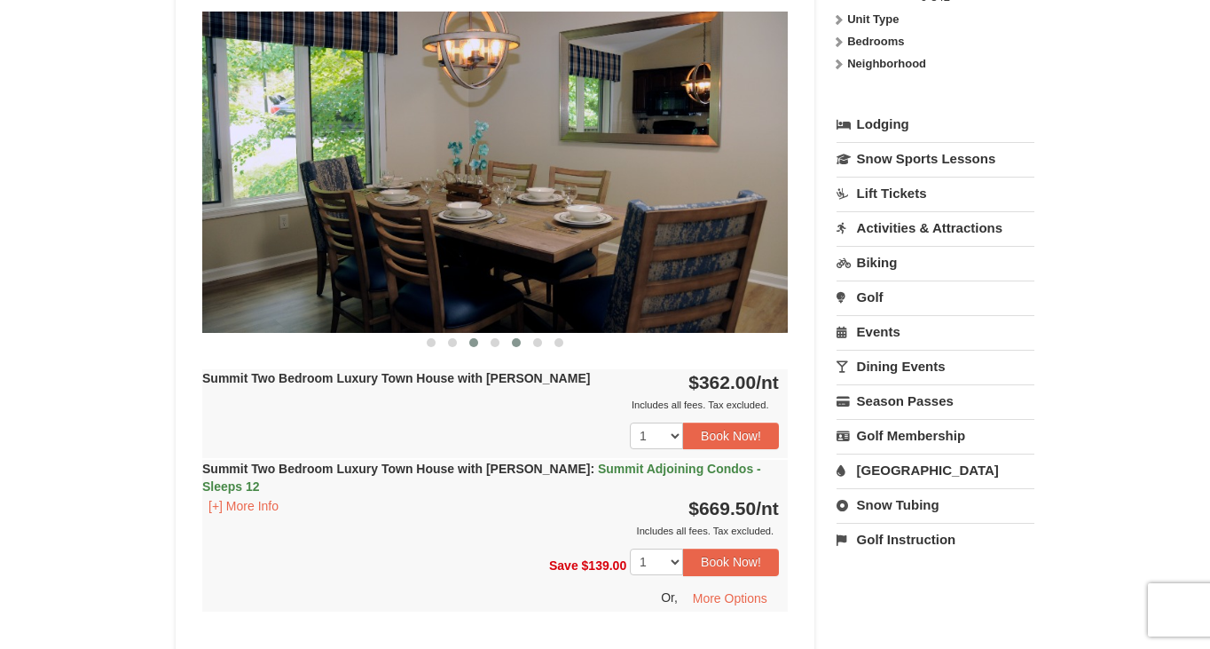
click at [477, 343] on span at bounding box center [473, 342] width 9 height 9
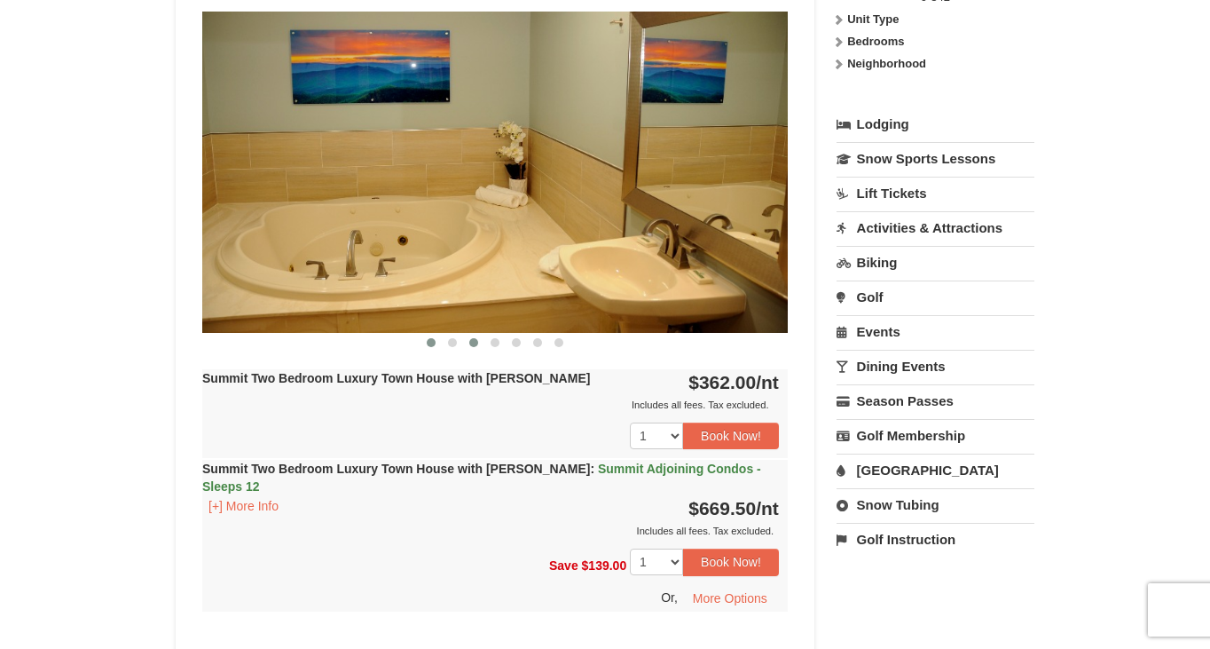
click at [439, 349] on button at bounding box center [431, 343] width 21 height 18
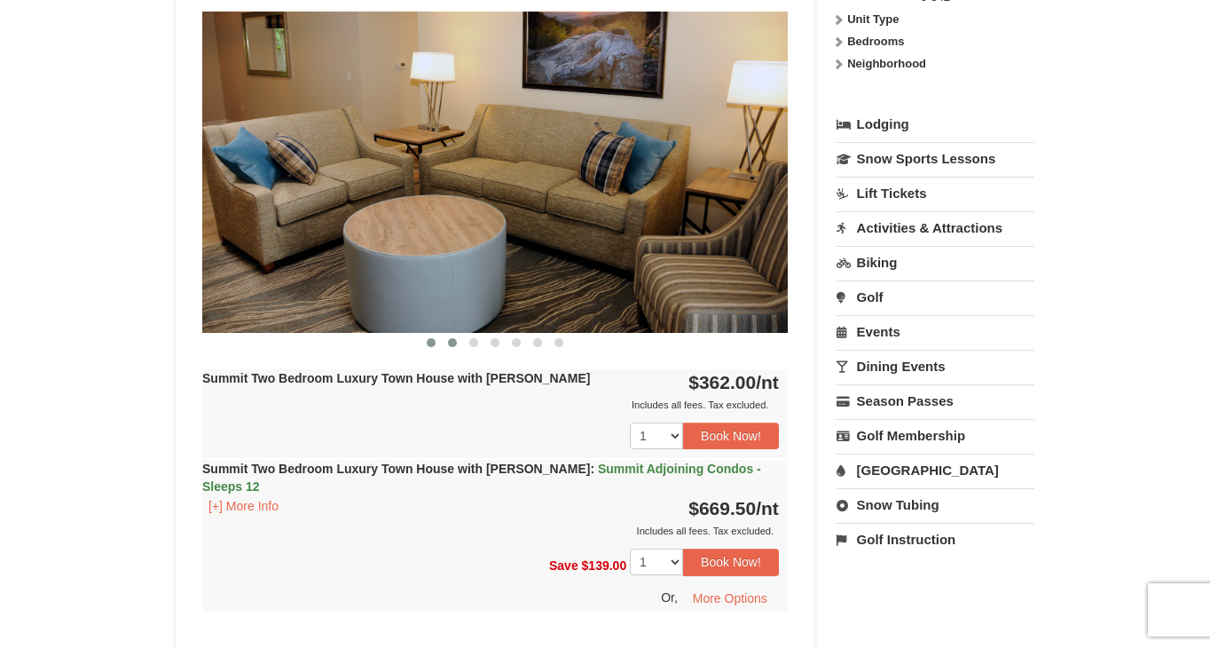
click at [452, 348] on button at bounding box center [452, 343] width 21 height 18
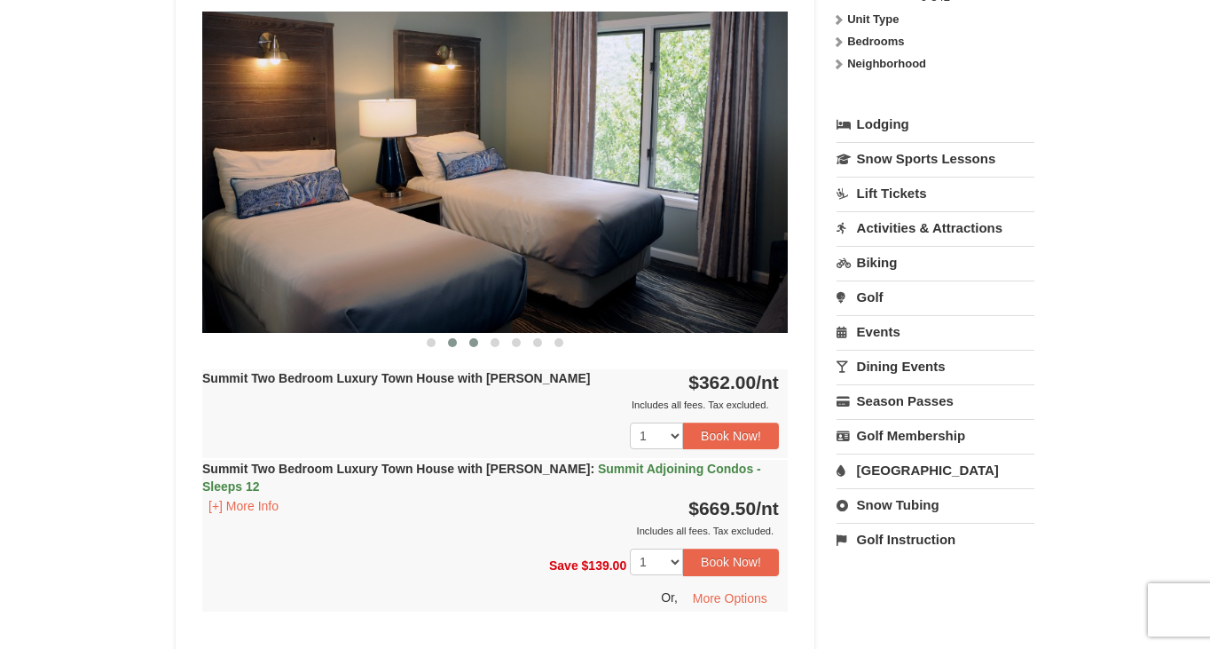
click at [475, 344] on span at bounding box center [473, 342] width 9 height 9
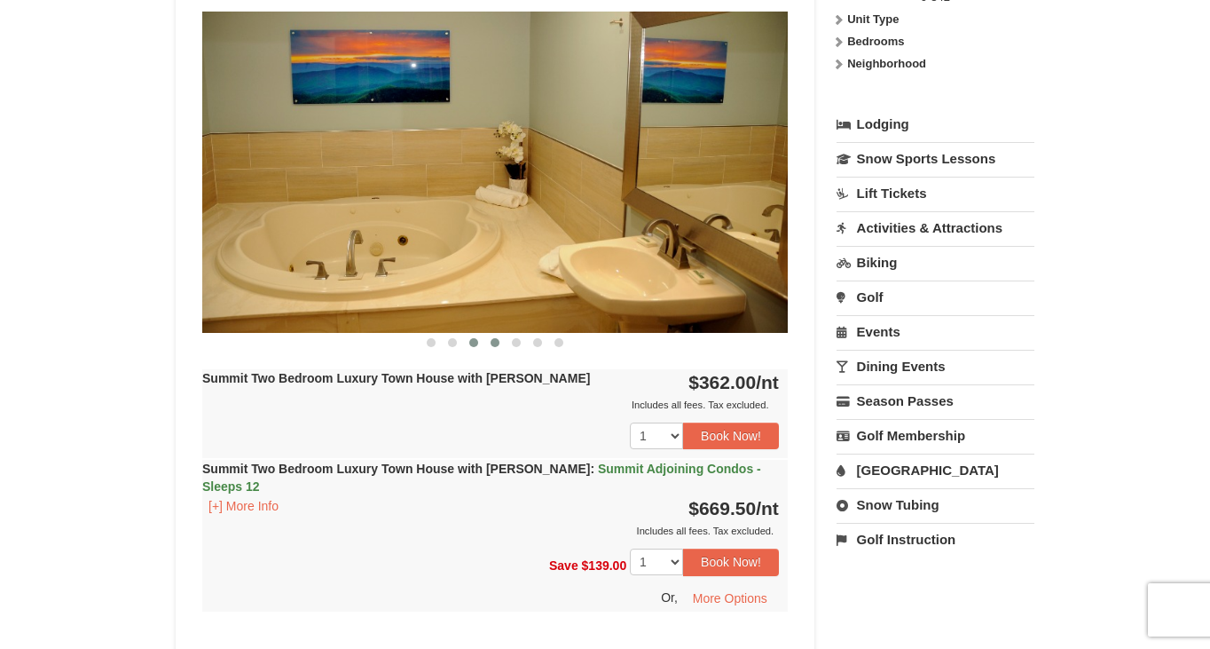
click at [492, 341] on span at bounding box center [495, 342] width 9 height 9
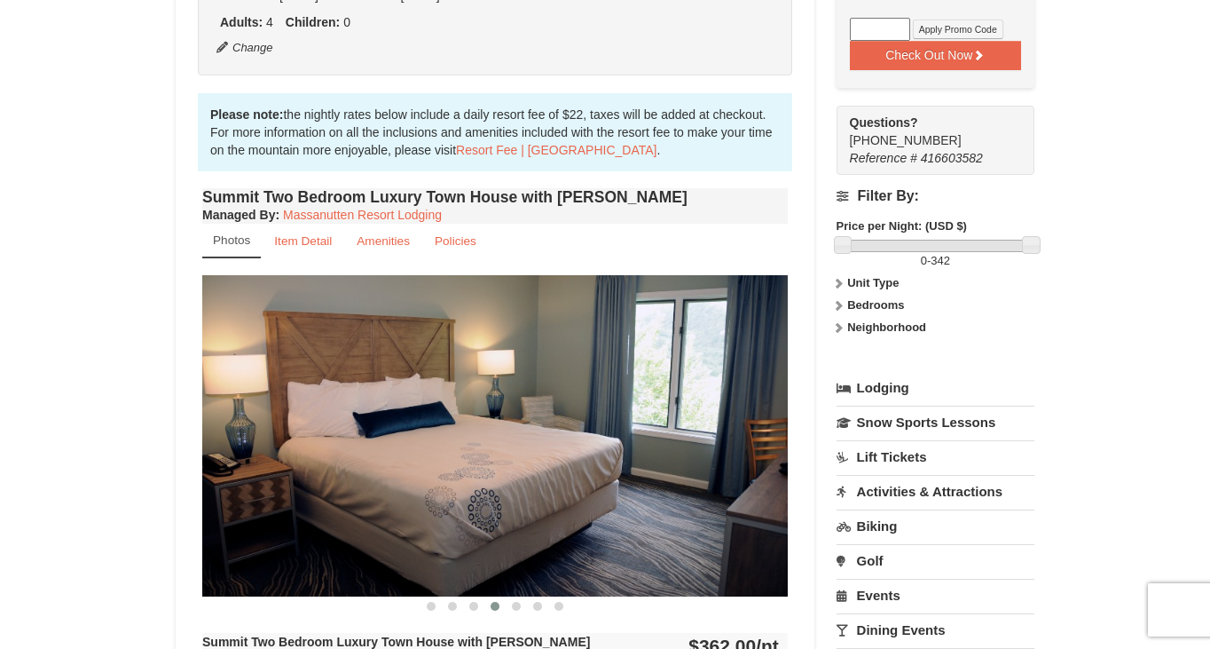
scroll to position [461, 0]
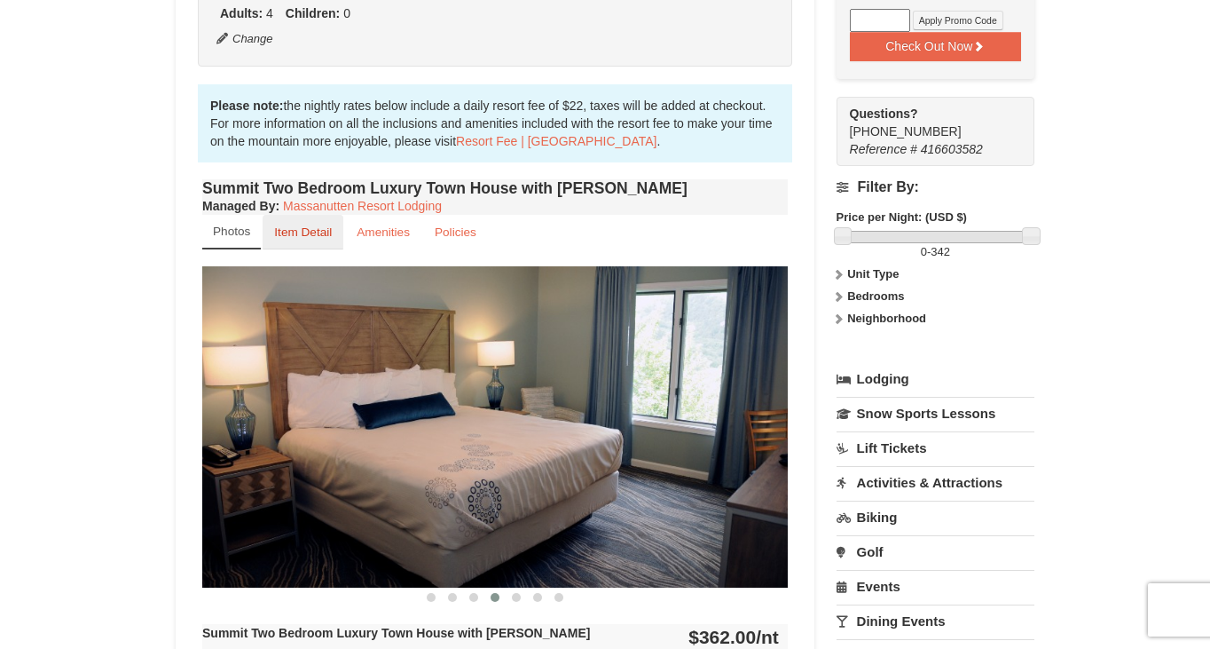
click at [323, 238] on small "Item Detail" at bounding box center [303, 231] width 58 height 13
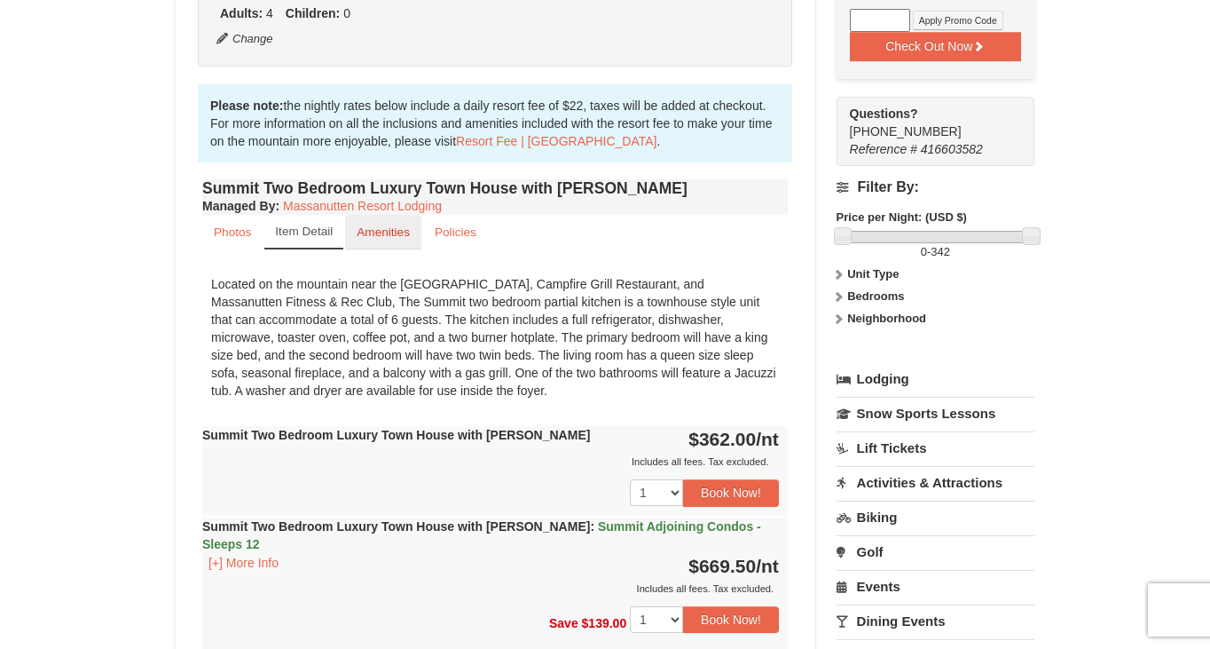
click at [370, 237] on small "Amenities" at bounding box center [383, 231] width 53 height 13
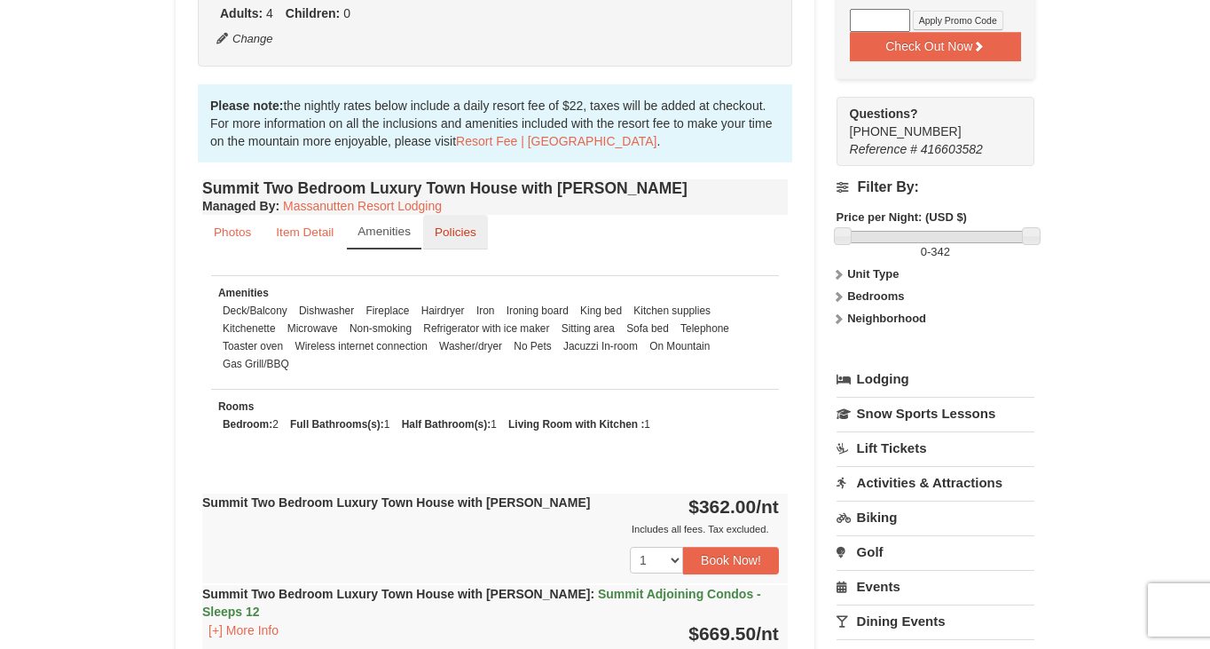
click at [439, 227] on small "Policies" at bounding box center [456, 231] width 42 height 13
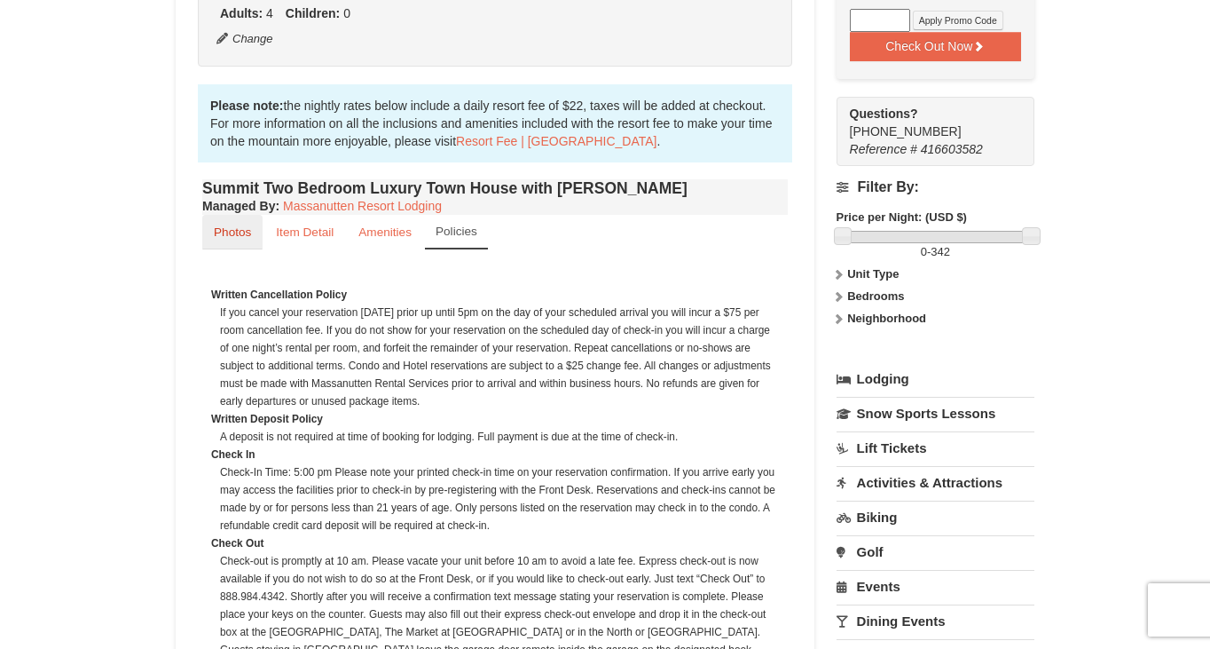
click at [251, 240] on link "Photos" at bounding box center [232, 232] width 60 height 35
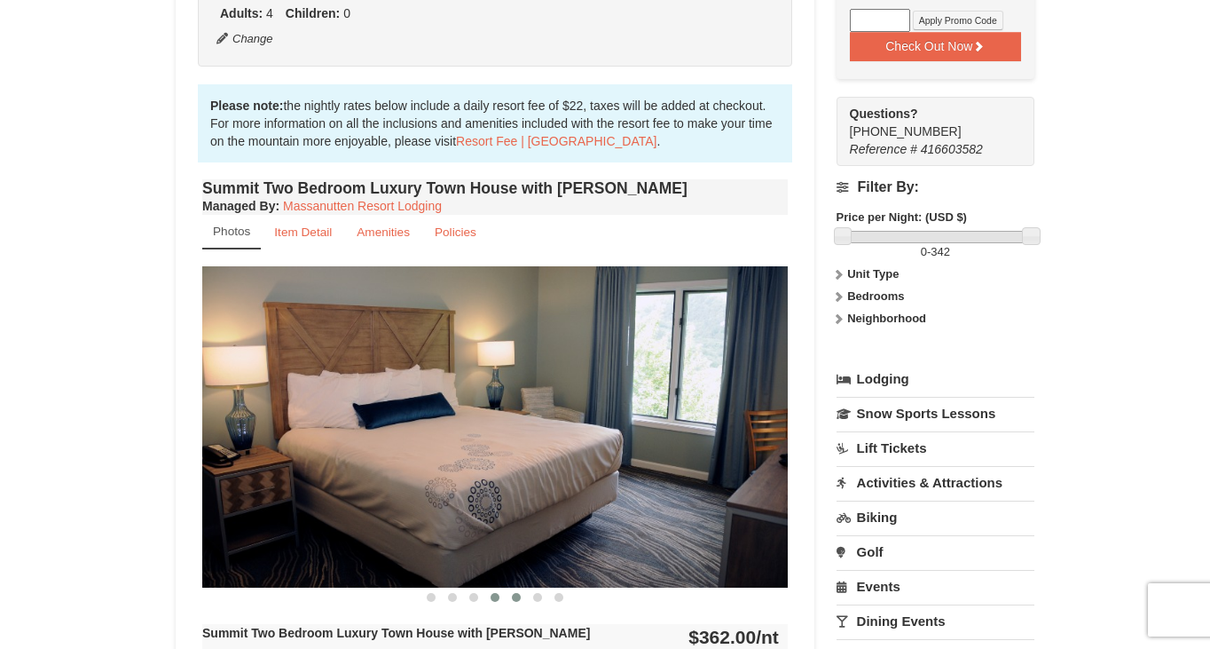
click at [518, 595] on span at bounding box center [516, 597] width 9 height 9
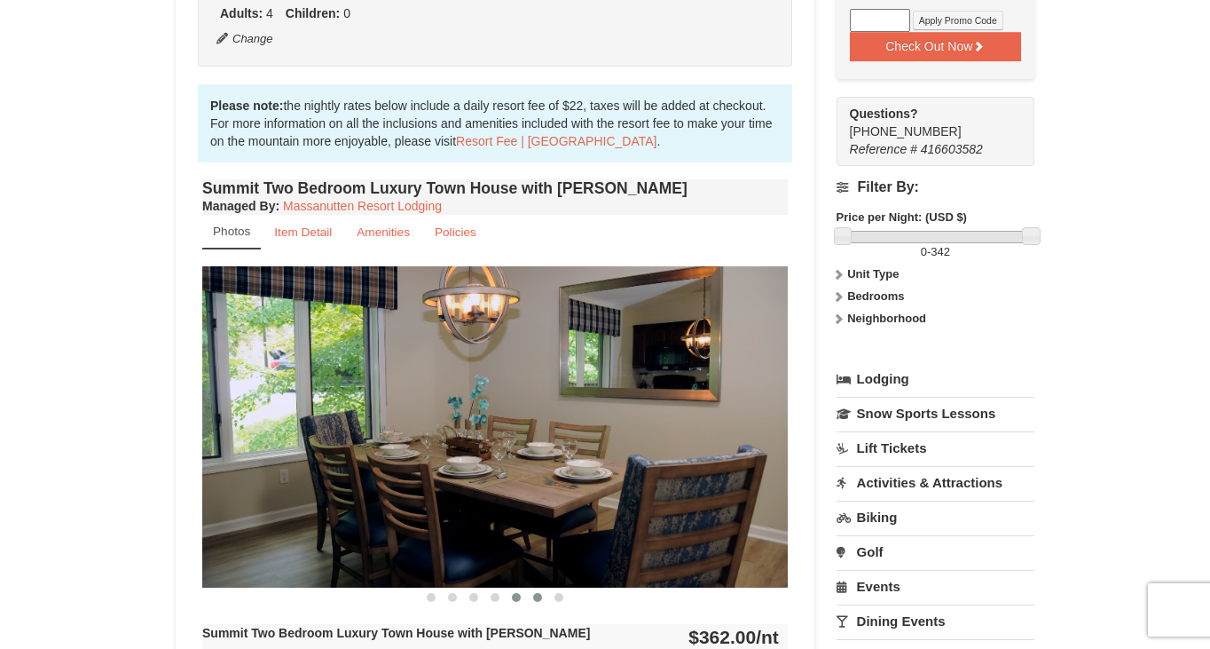
click at [533, 597] on span at bounding box center [537, 597] width 9 height 9
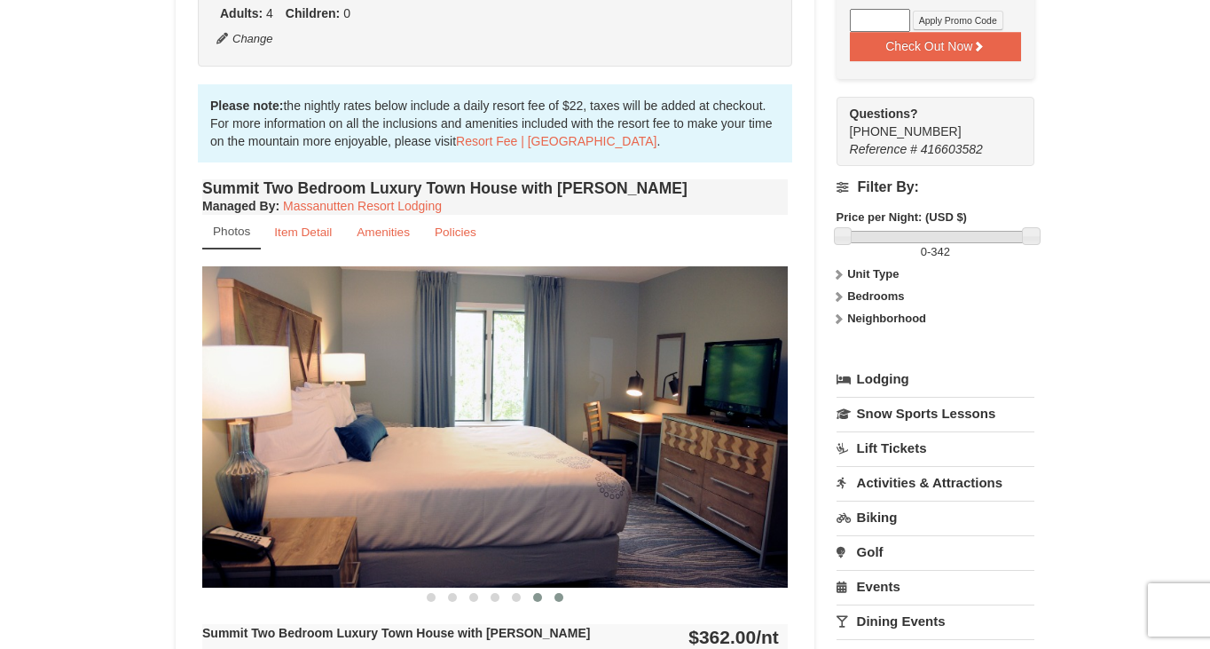
click at [557, 600] on span at bounding box center [559, 597] width 9 height 9
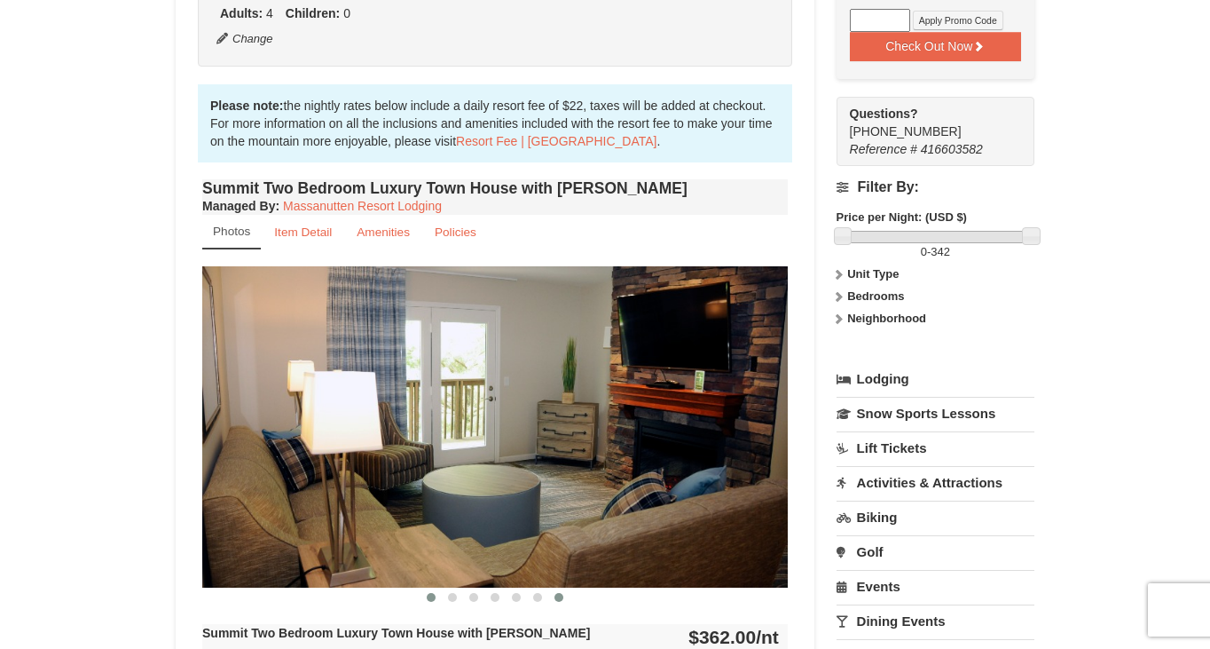
click at [436, 601] on button at bounding box center [431, 597] width 21 height 18
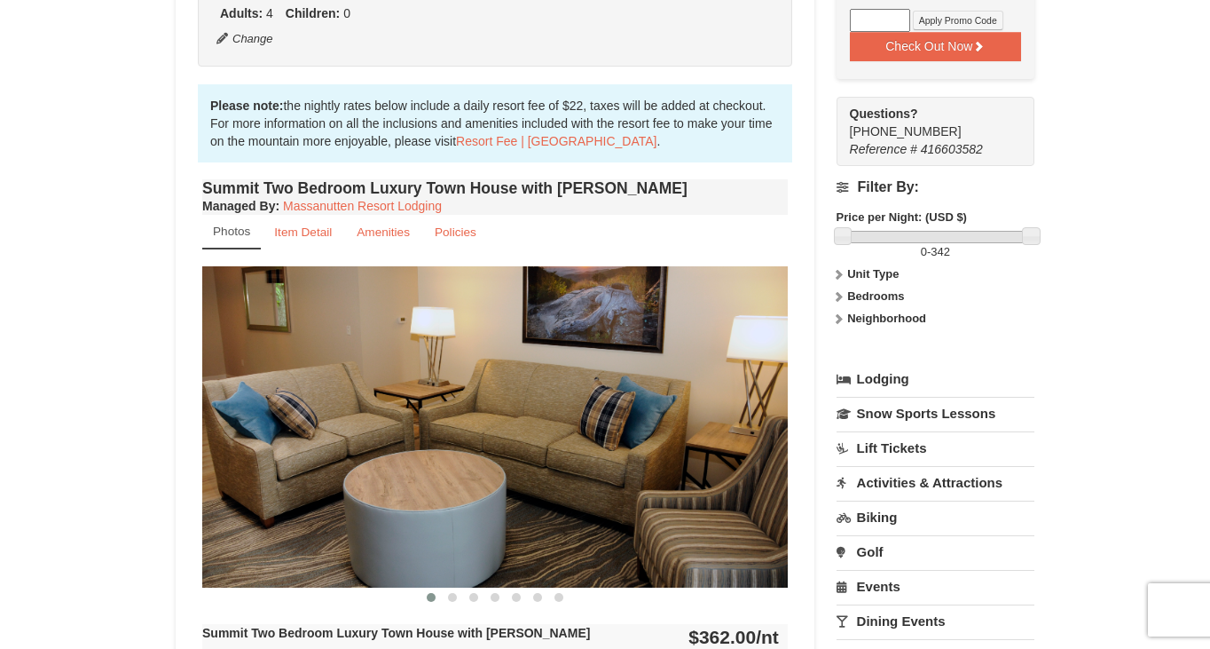
click at [430, 597] on span at bounding box center [431, 597] width 9 height 9
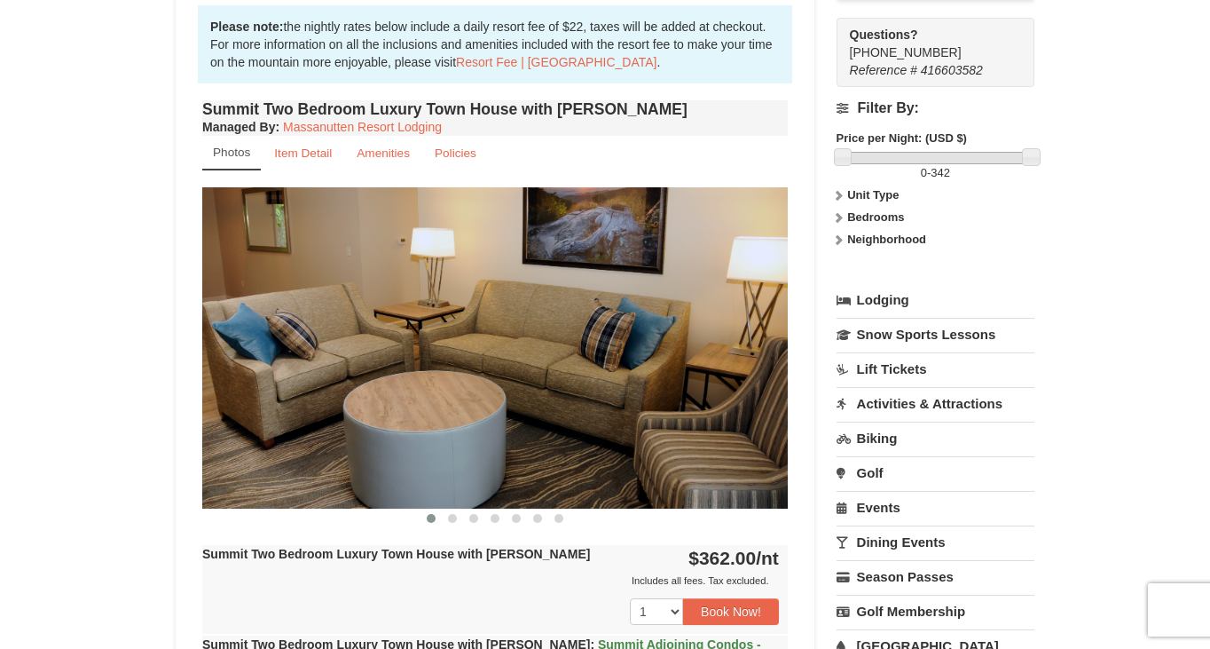
scroll to position [537, 0]
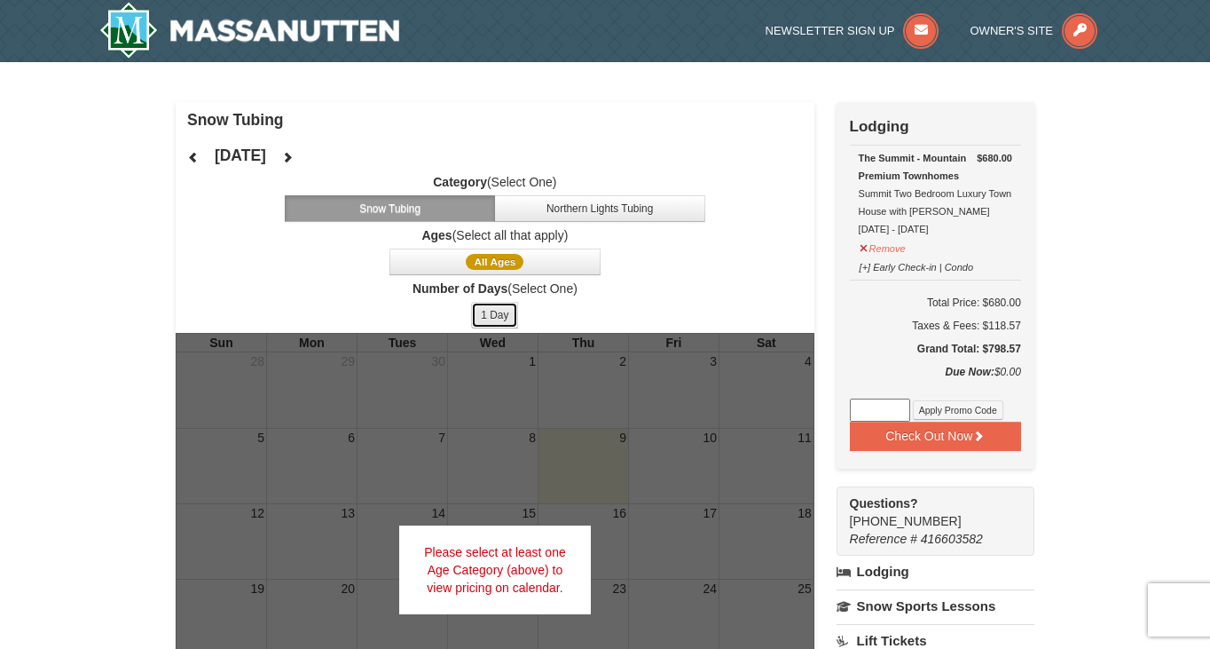
click at [501, 320] on button "1 Day" at bounding box center [494, 315] width 47 height 27
click at [496, 558] on div "Please select at least one Age Category (above) to view pricing on calendar." at bounding box center [495, 569] width 192 height 89
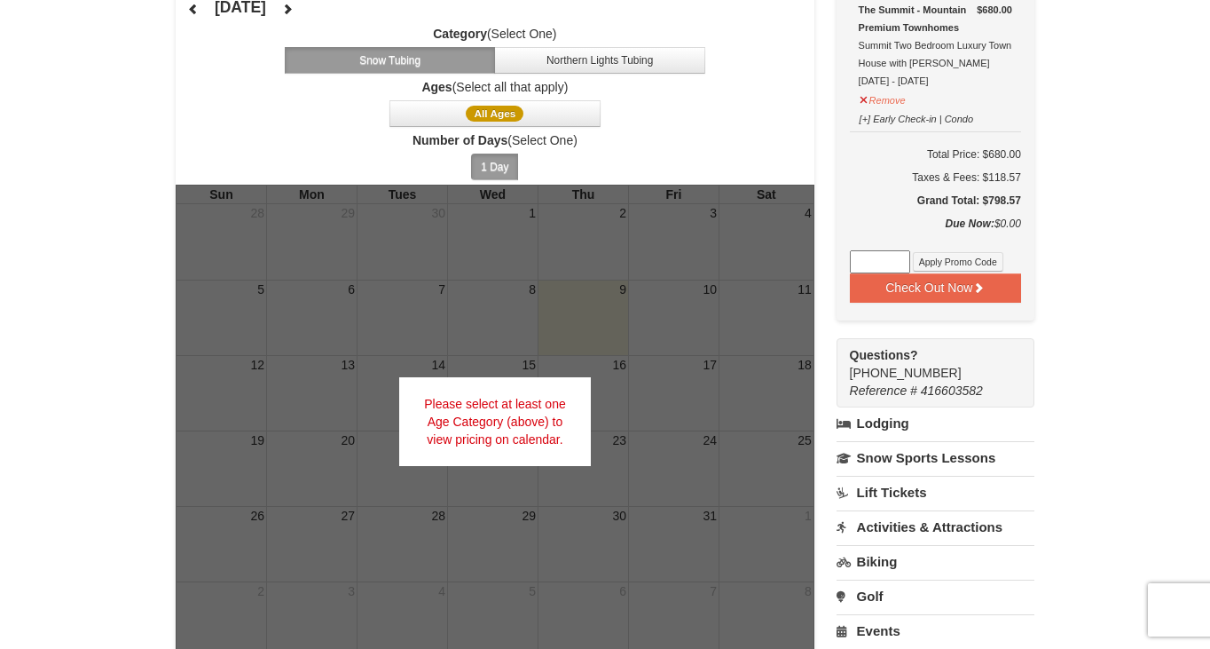
scroll to position [67, 0]
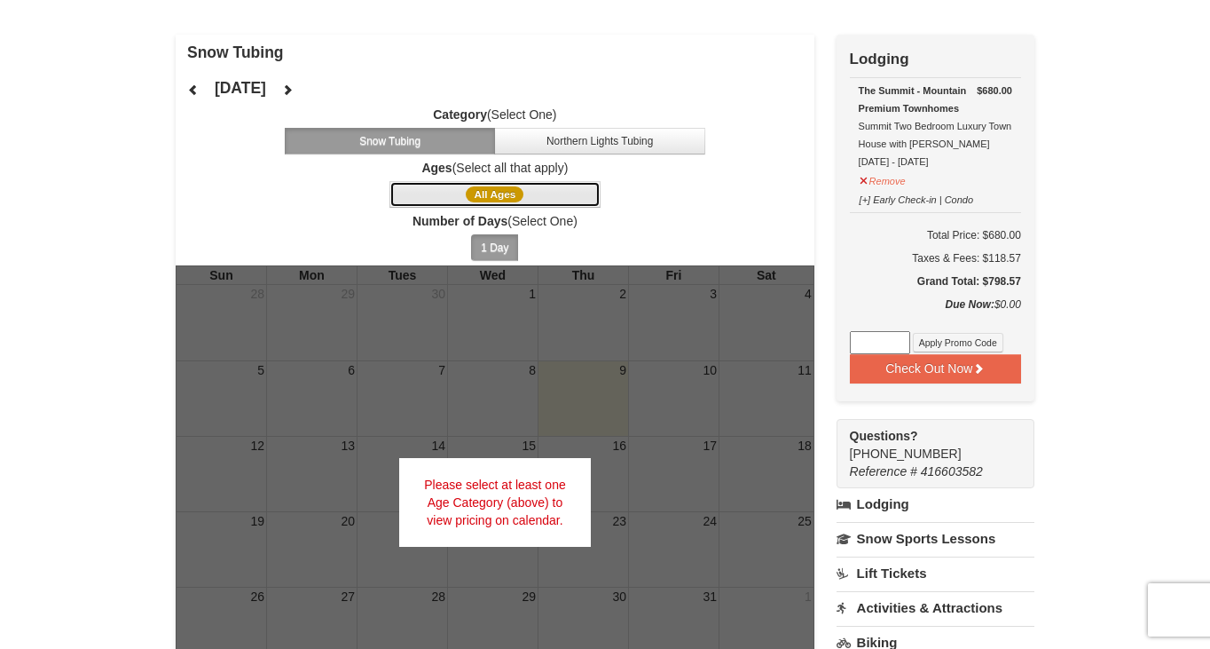
click at [515, 196] on span "All Ages" at bounding box center [495, 194] width 58 height 16
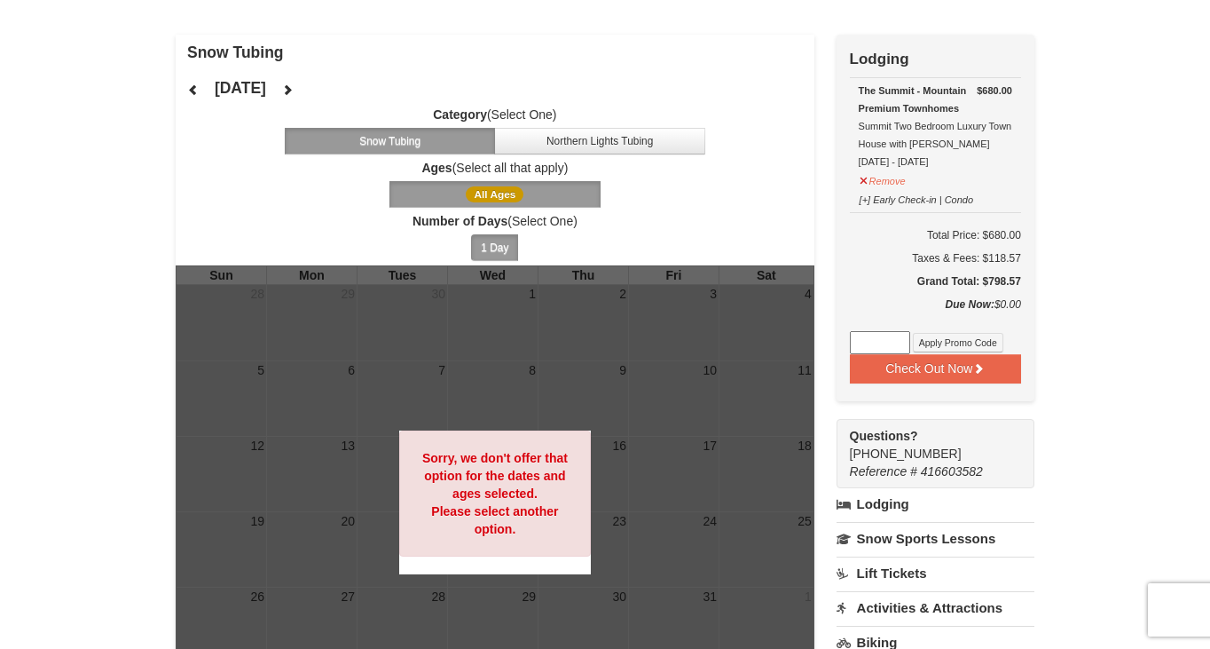
click at [514, 488] on strong "Sorry, we don't offer that option for the dates and ages selected. Please selec…" at bounding box center [495, 493] width 146 height 85
click at [507, 233] on span "Number of Days (Select One) 1 Day 2 3 4 5 6 7 8 9 10 11 12 13 14 15" at bounding box center [495, 238] width 639 height 53
click at [517, 191] on span "All Ages" at bounding box center [495, 194] width 58 height 16
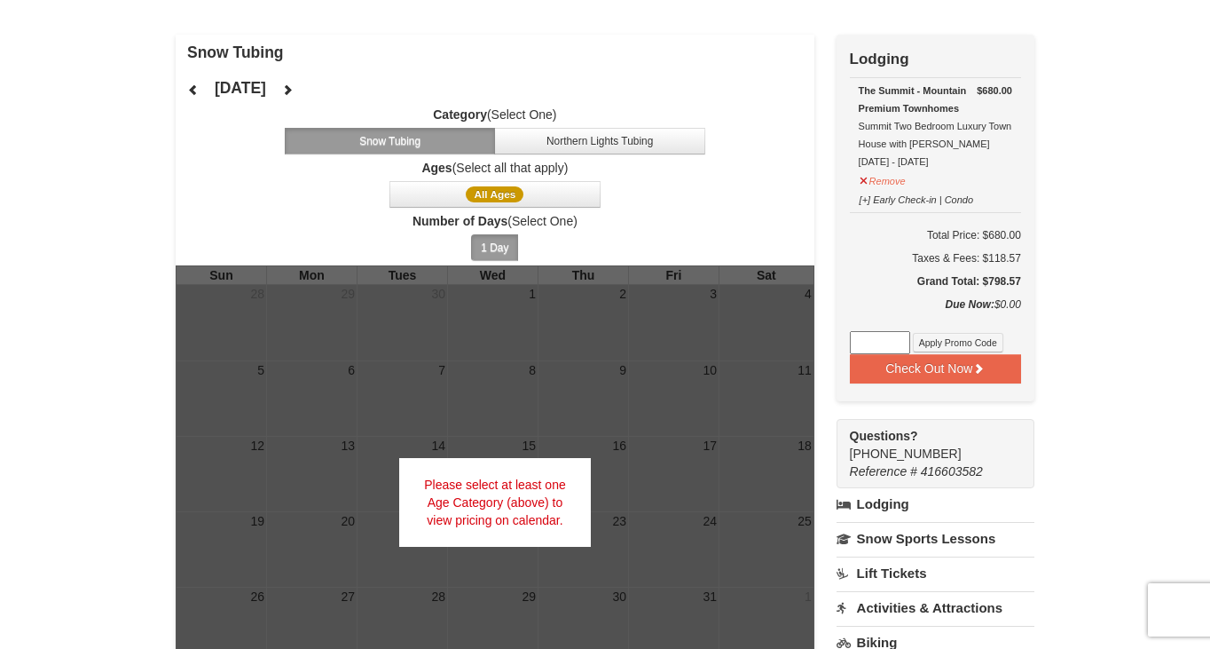
click at [587, 125] on span "Category (Select One) Snow Tubing Northern Lights Tubing" at bounding box center [495, 130] width 639 height 49
click at [587, 132] on button "Northern Lights Tubing" at bounding box center [599, 141] width 211 height 27
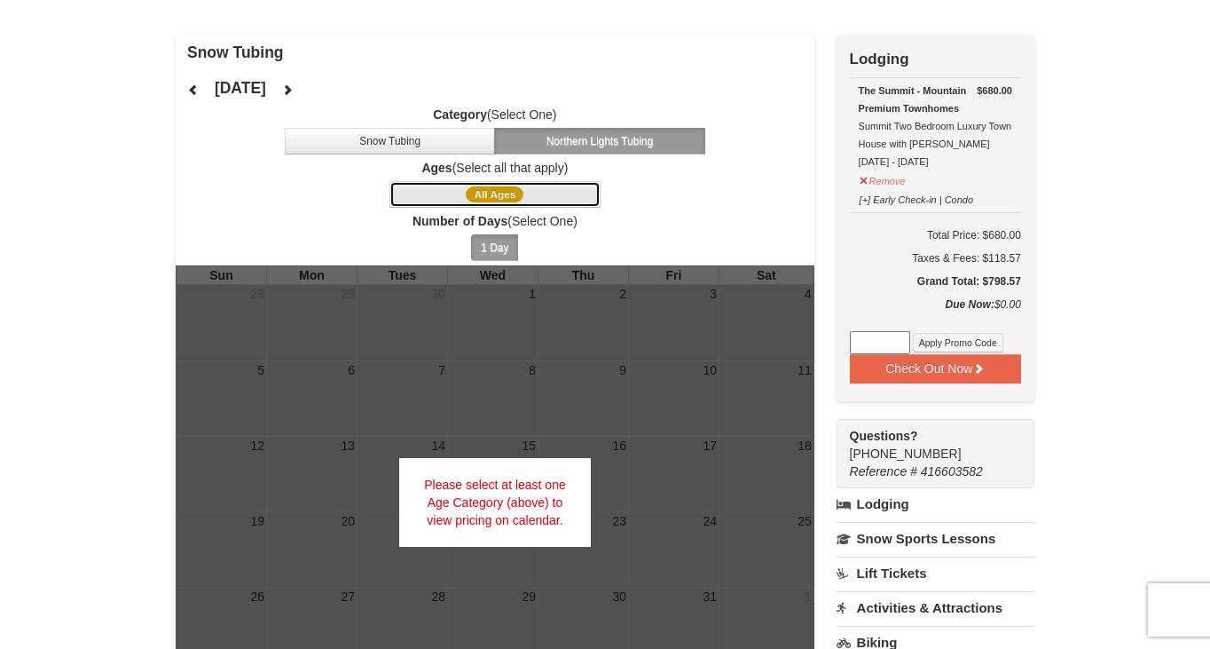
click at [511, 186] on span "All Ages" at bounding box center [495, 194] width 58 height 16
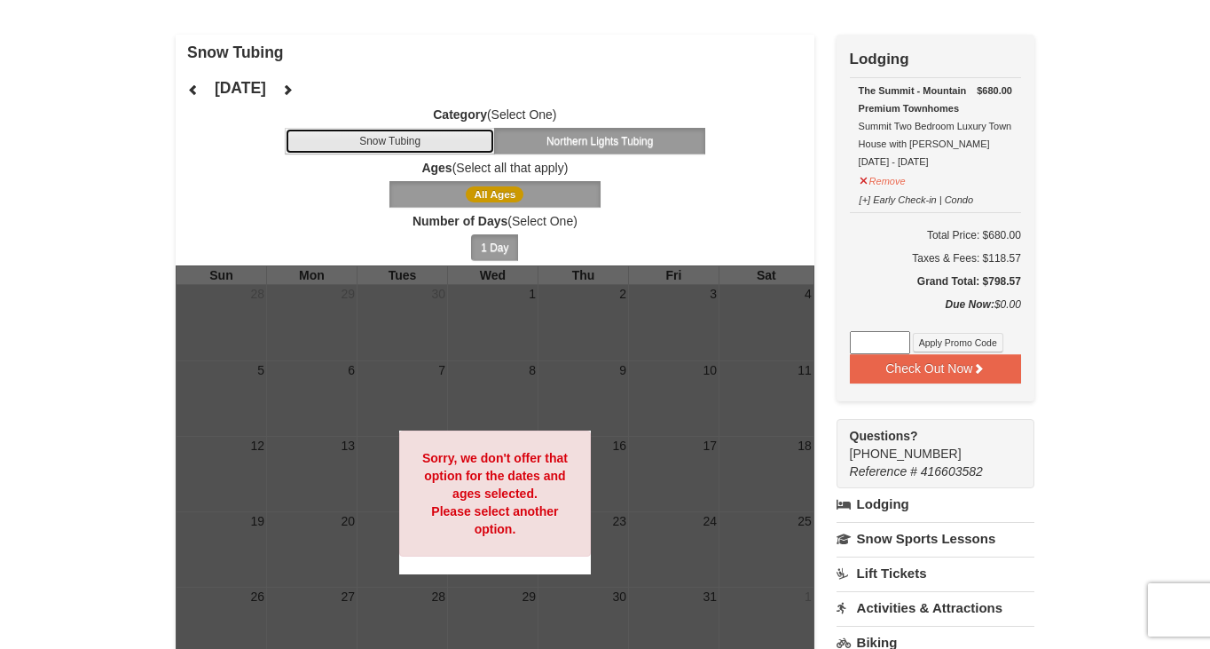
click at [426, 129] on button "Snow Tubing" at bounding box center [390, 141] width 211 height 27
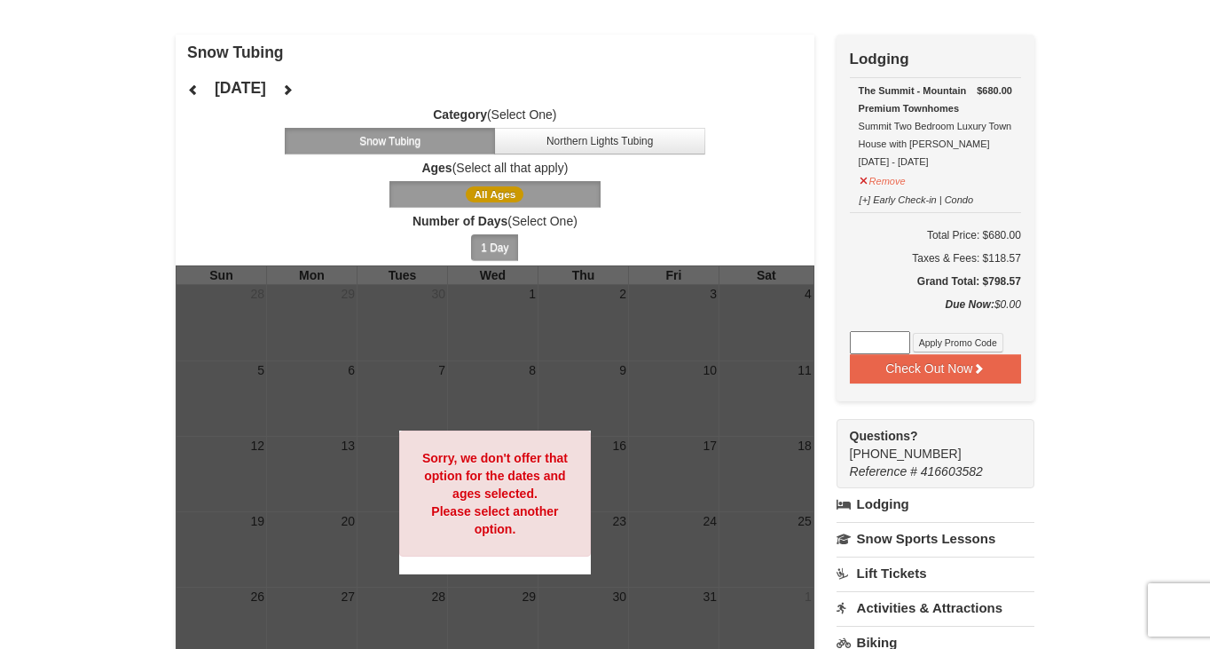
click at [500, 479] on strong "Sorry, we don't offer that option for the dates and ages selected. Please selec…" at bounding box center [495, 493] width 146 height 85
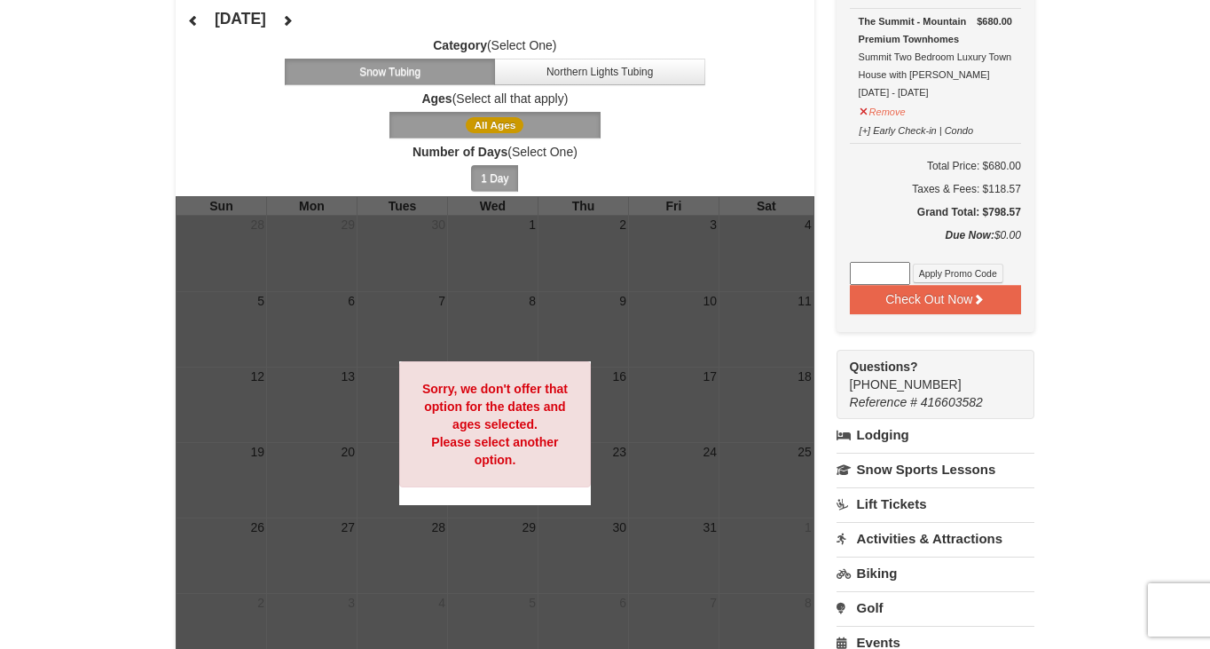
scroll to position [138, 0]
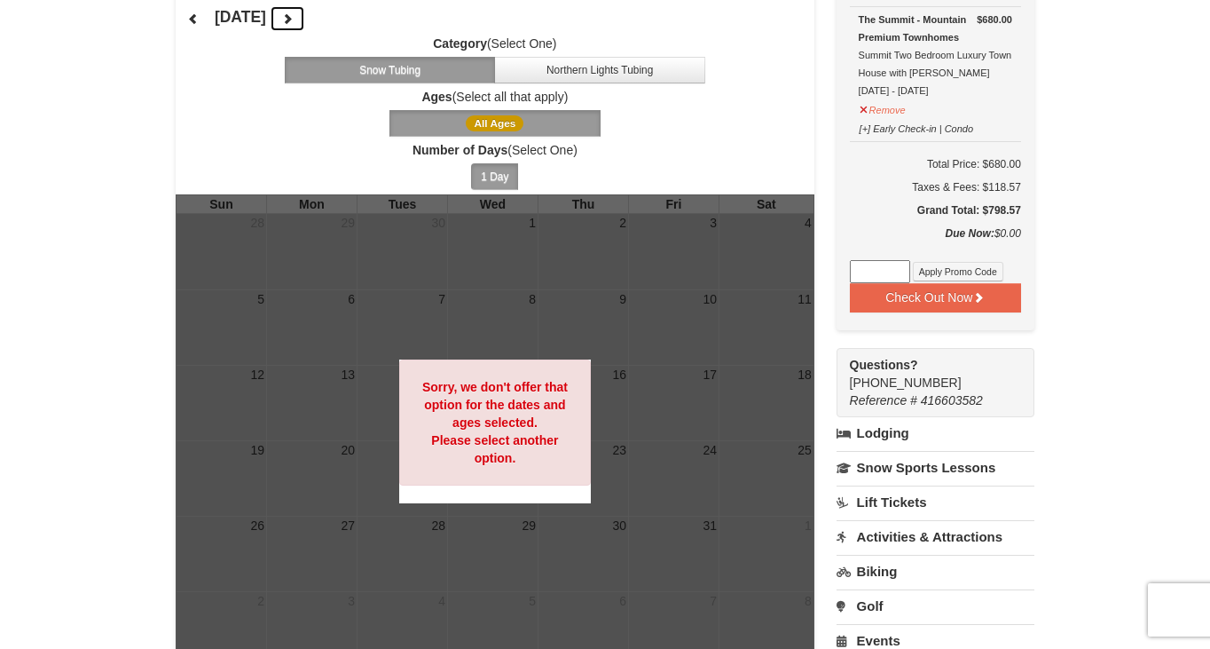
click at [294, 22] on icon at bounding box center [287, 18] width 12 height 12
click at [305, 22] on button at bounding box center [287, 18] width 35 height 27
click at [294, 22] on icon at bounding box center [287, 18] width 12 height 12
click at [285, 36] on label "Category (Select One)" at bounding box center [495, 44] width 639 height 18
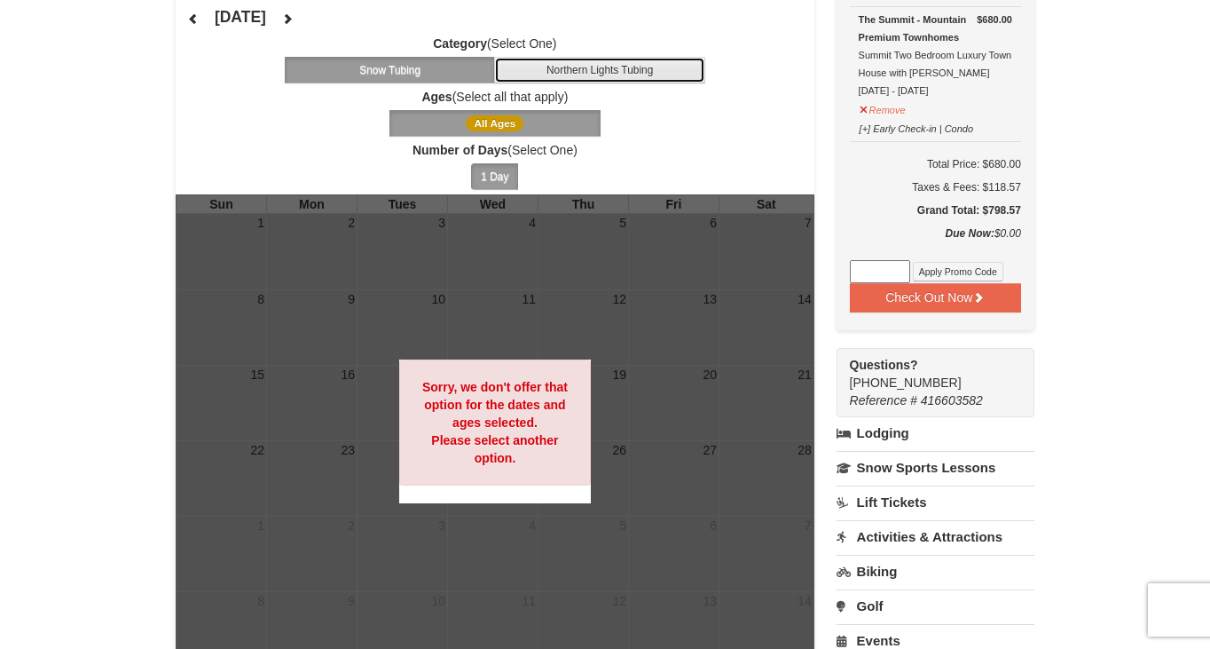
click at [566, 75] on button "Northern Lights Tubing" at bounding box center [599, 70] width 211 height 27
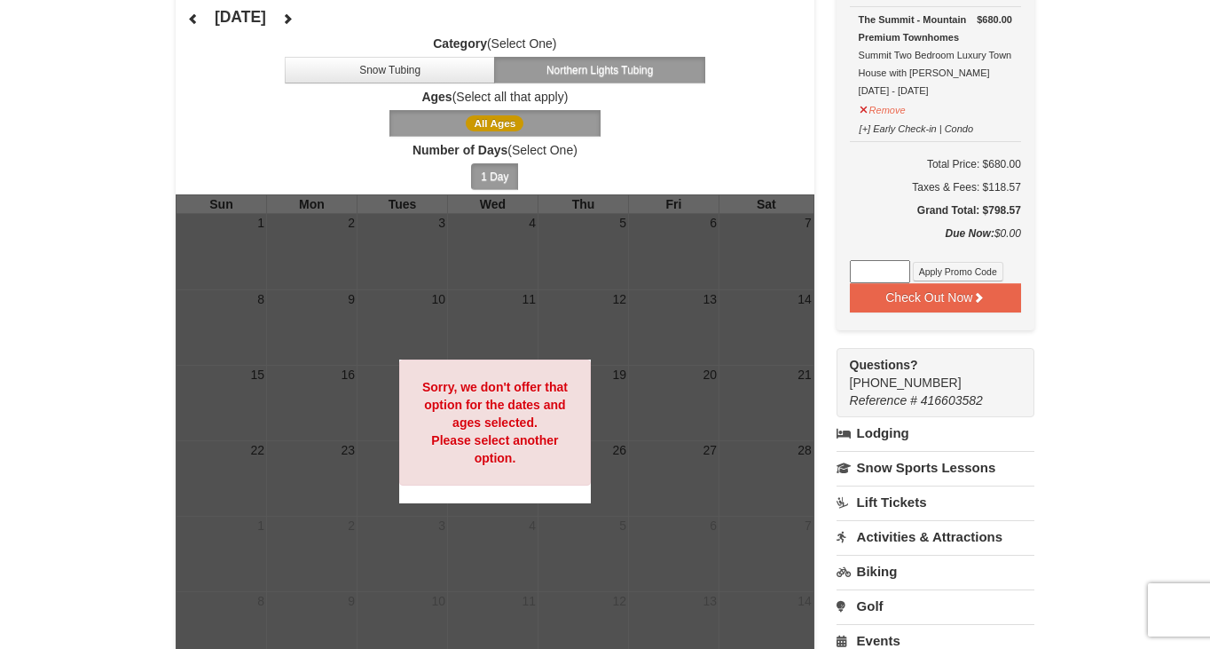
click at [500, 140] on div "Category (Select One) Snow Tubing Northern Lights Tubing Ages (Select all that …" at bounding box center [495, 115] width 639 height 160
click at [500, 123] on span "All Ages" at bounding box center [495, 123] width 58 height 16
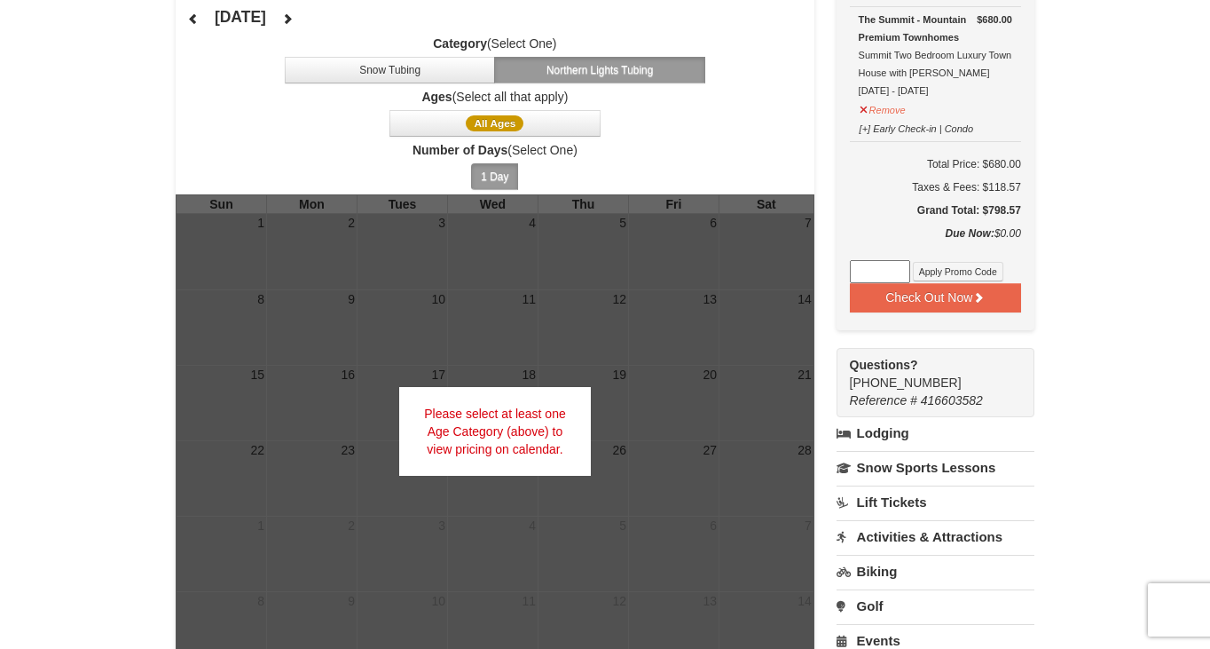
click at [495, 172] on button "1 Day" at bounding box center [494, 176] width 47 height 27
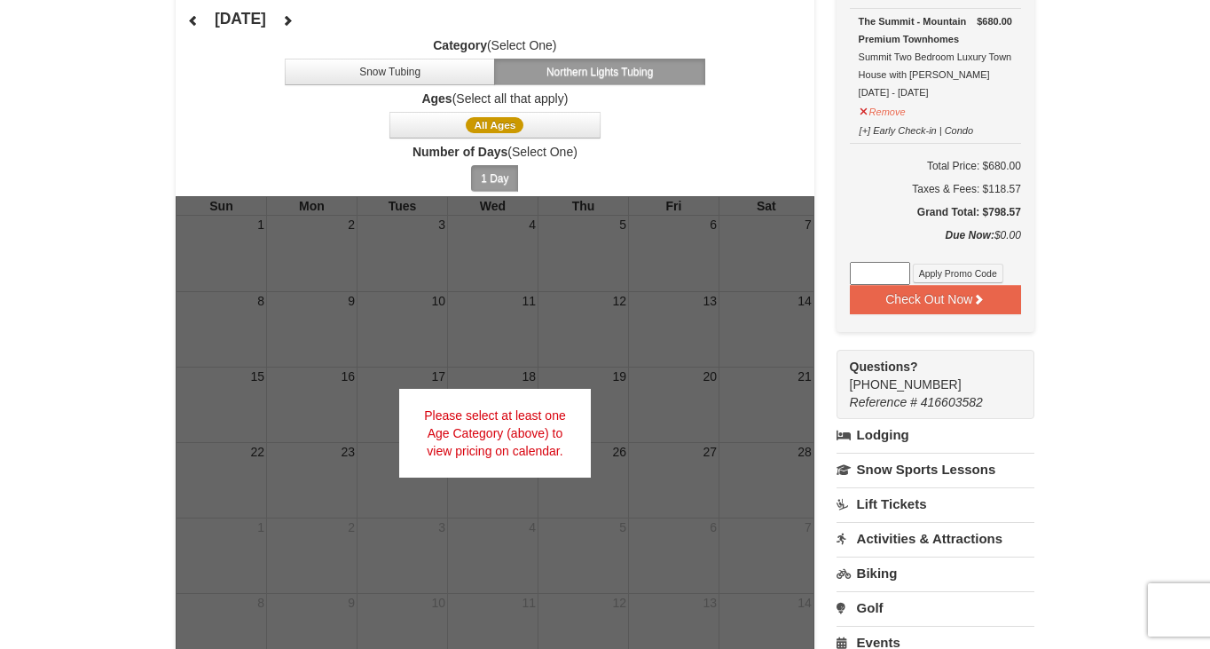
scroll to position [0, 0]
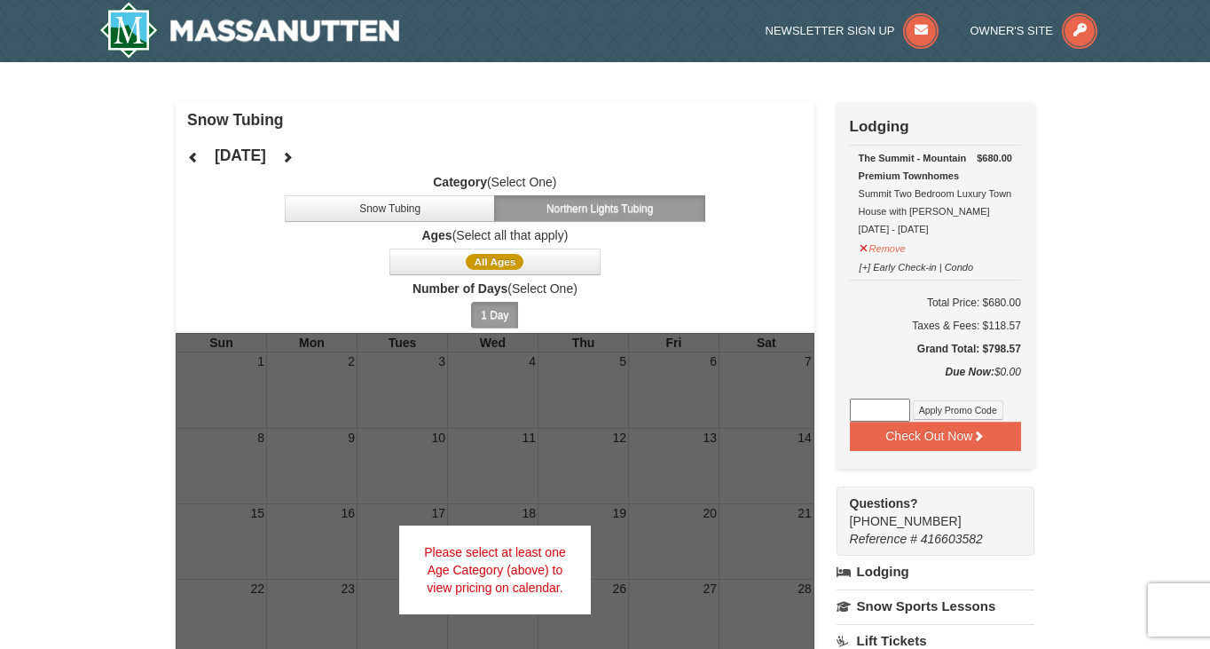
click at [237, 119] on h4 "Snow Tubing" at bounding box center [500, 120] width 627 height 18
click at [266, 151] on h4 "[DATE]" at bounding box center [240, 155] width 51 height 18
click at [349, 196] on button "Snow Tubing" at bounding box center [390, 208] width 211 height 27
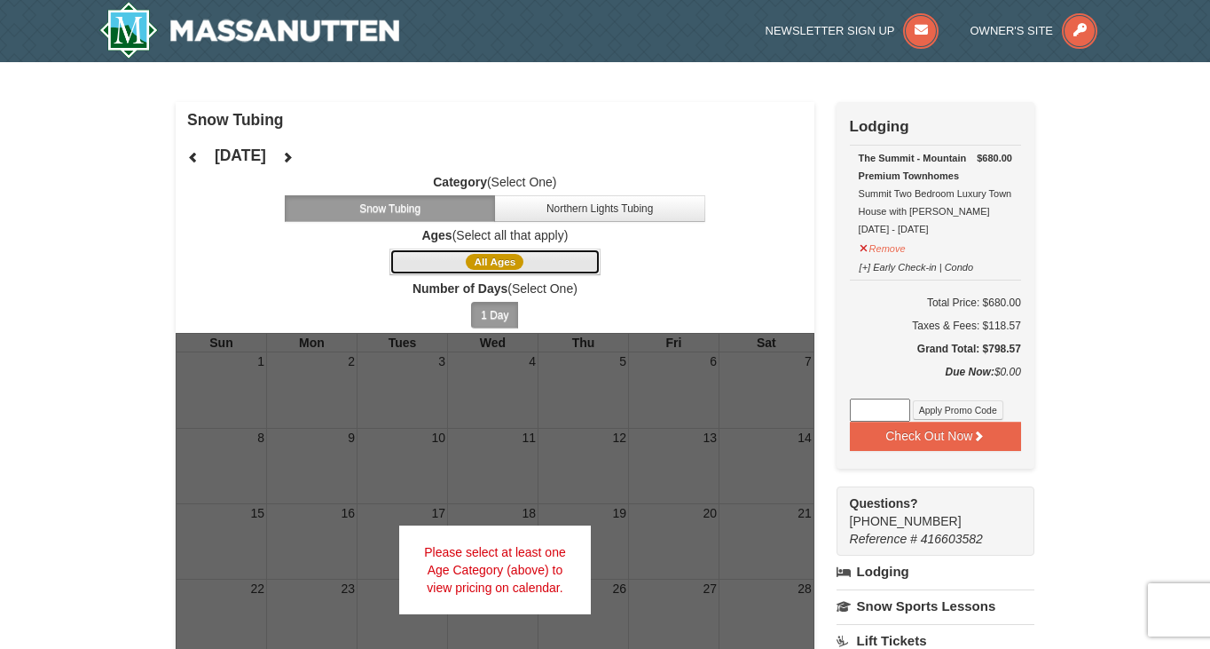
click at [512, 248] on button "All Ages" at bounding box center [495, 261] width 211 height 27
